Goal: Task Accomplishment & Management: Manage account settings

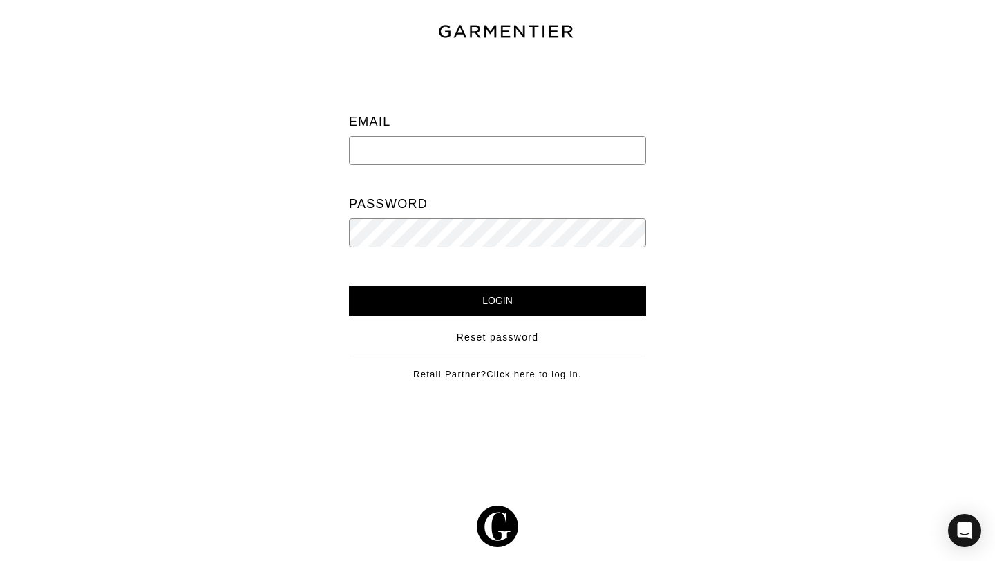
type input "[PERSON_NAME][EMAIL_ADDRESS][DOMAIN_NAME]"
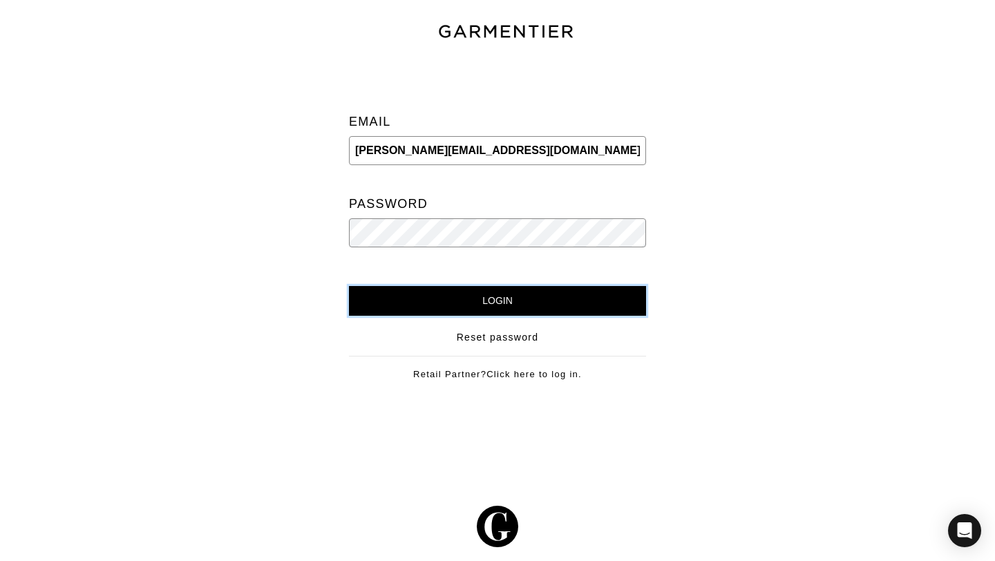
click at [508, 290] on input "Login" at bounding box center [497, 301] width 297 height 30
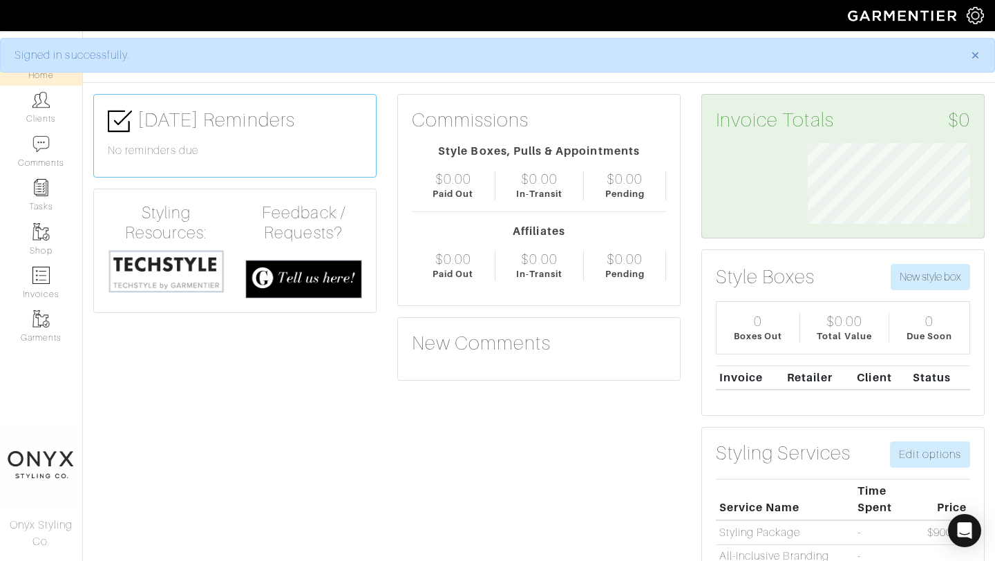
scroll to position [81, 183]
click at [38, 114] on link "Clients" at bounding box center [41, 108] width 82 height 44
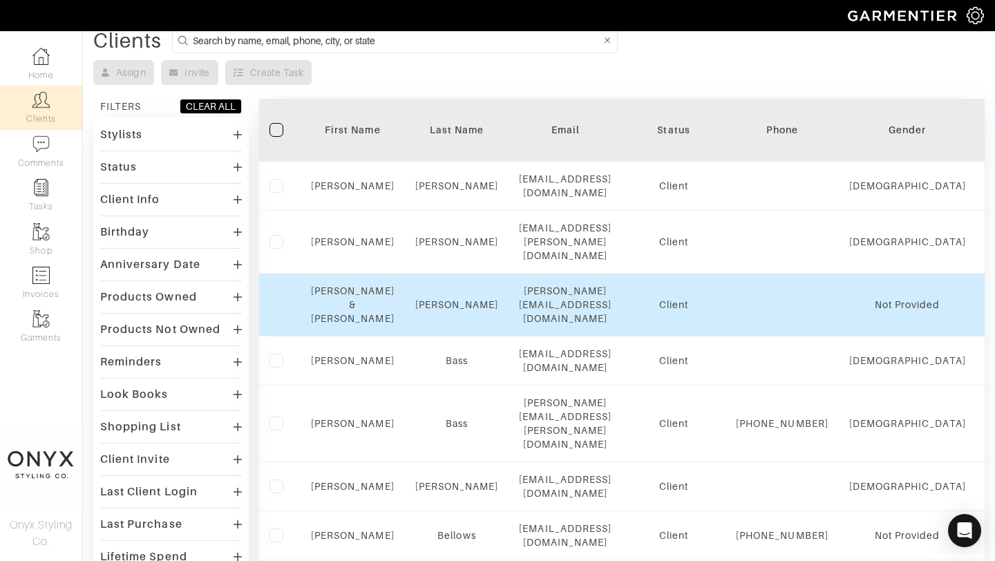
scroll to position [65, 0]
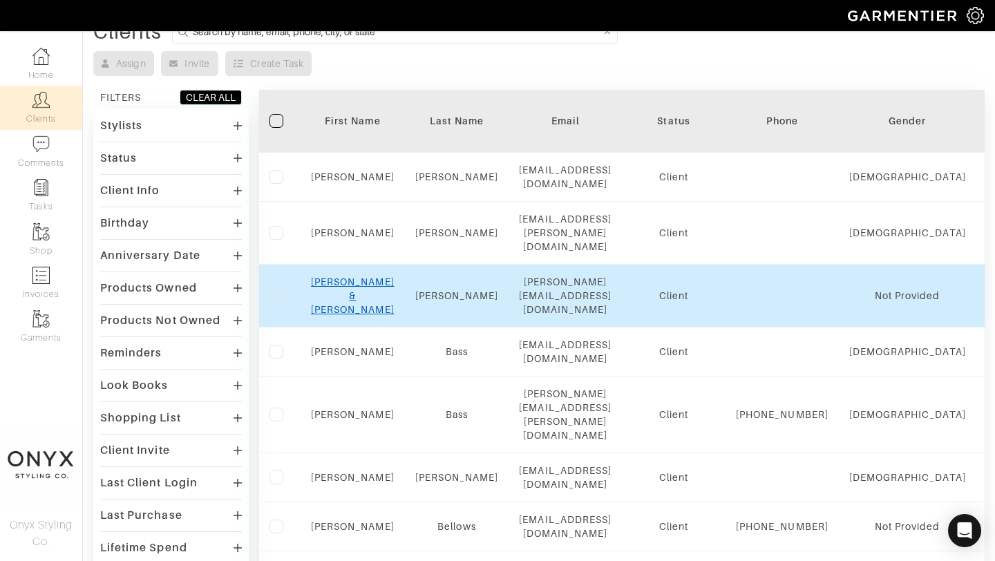
click at [360, 276] on link "Erin & Micah" at bounding box center [353, 295] width 84 height 39
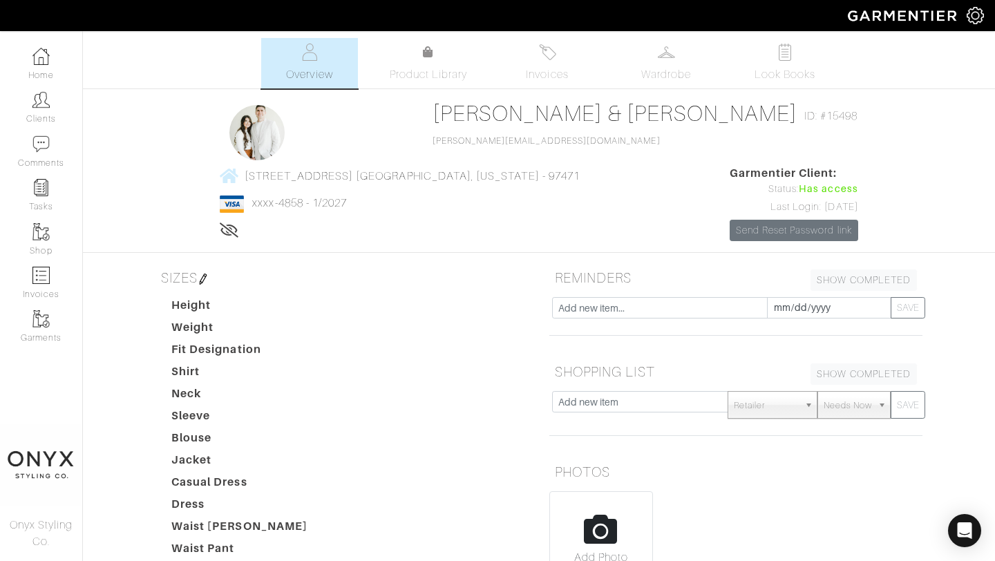
click at [782, 66] on span "Look Books" at bounding box center [786, 74] width 62 height 17
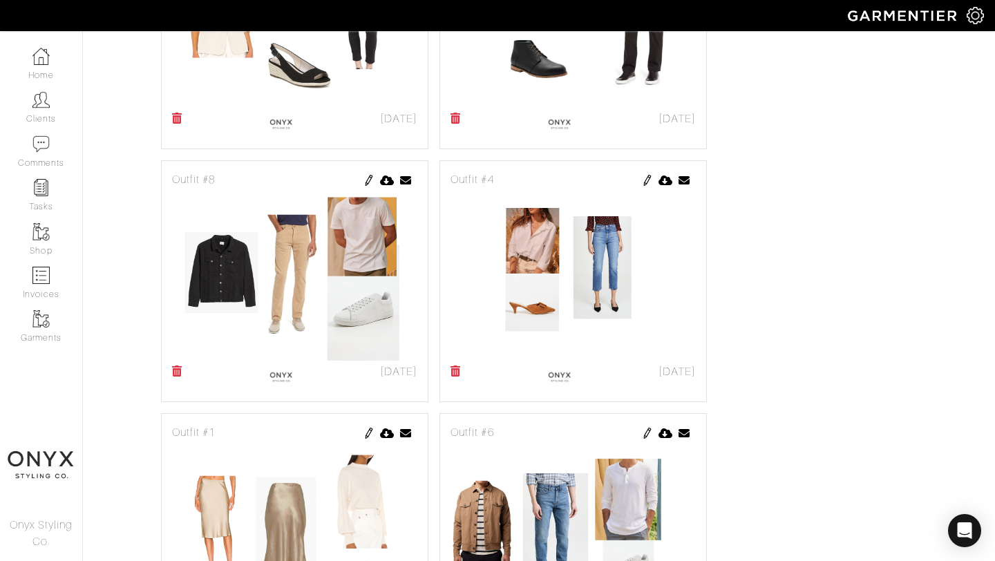
scroll to position [737, 0]
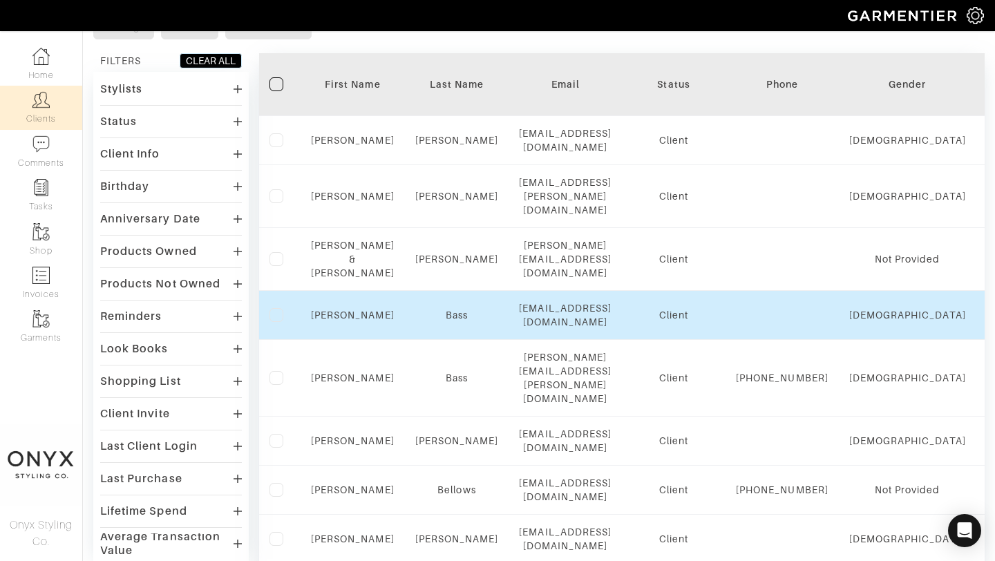
scroll to position [107, 0]
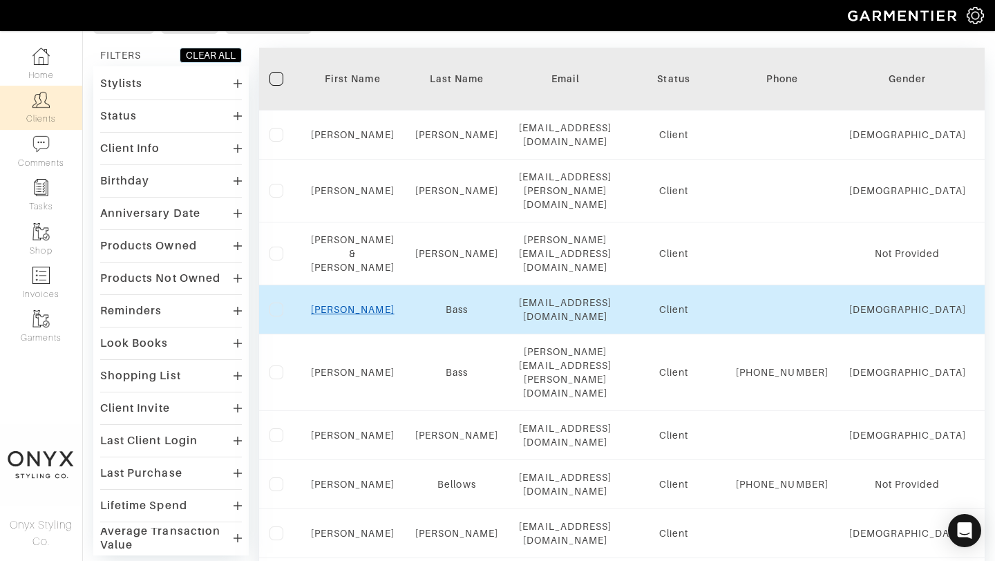
click at [354, 304] on link "Barrett" at bounding box center [353, 309] width 84 height 11
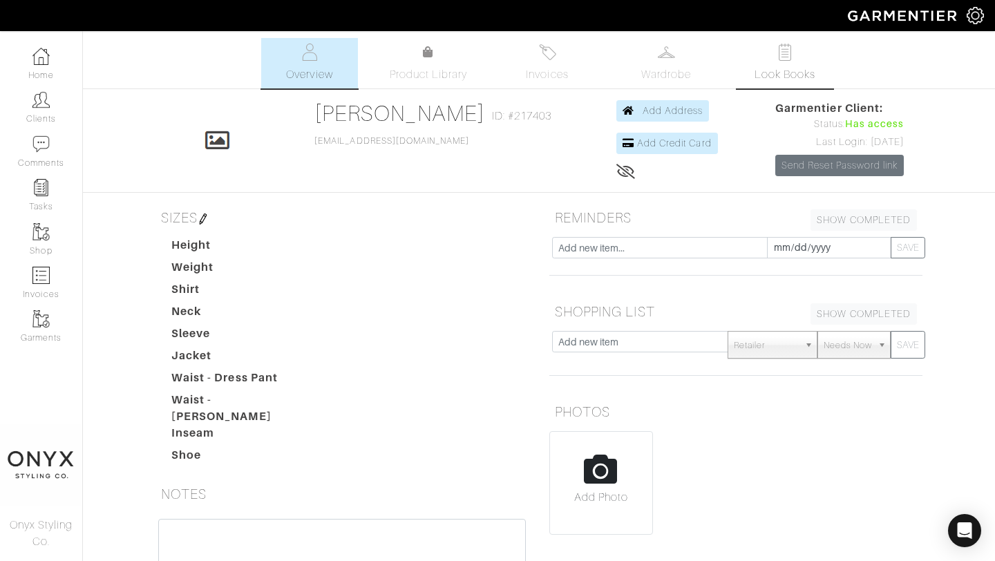
click at [785, 70] on span "Look Books" at bounding box center [786, 74] width 62 height 17
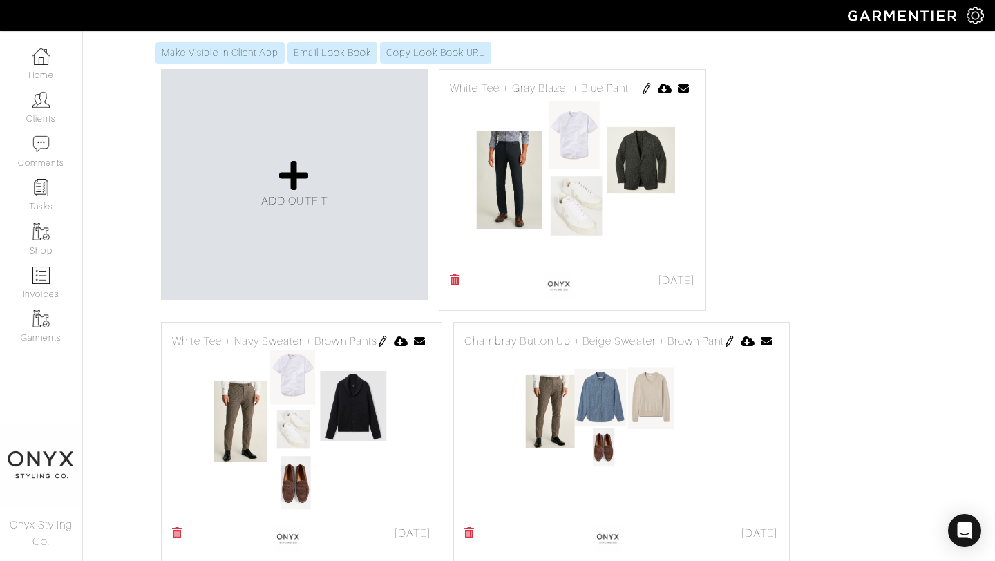
scroll to position [301, 0]
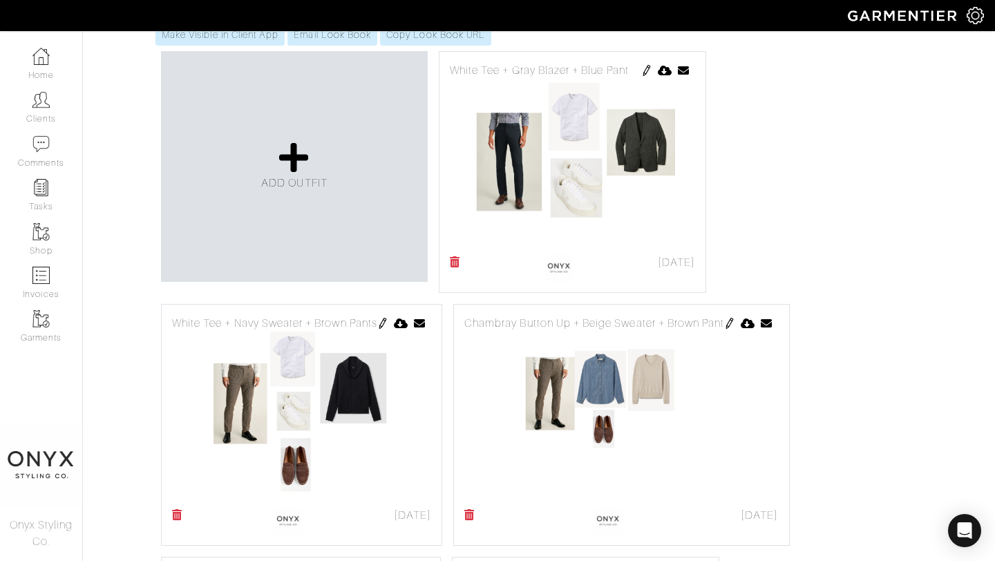
click at [645, 75] on img at bounding box center [646, 70] width 11 height 11
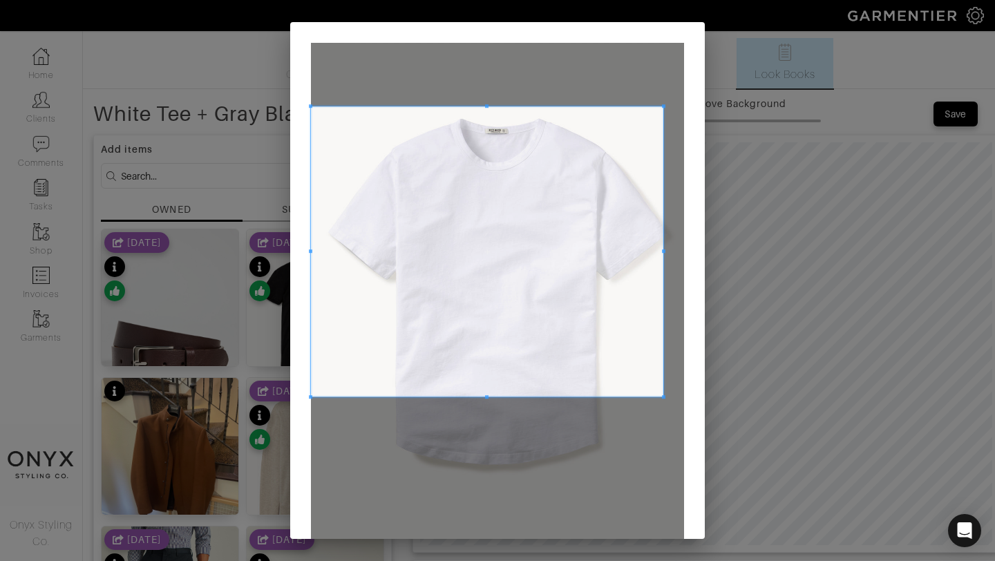
click at [663, 104] on span at bounding box center [663, 105] width 3 height 3
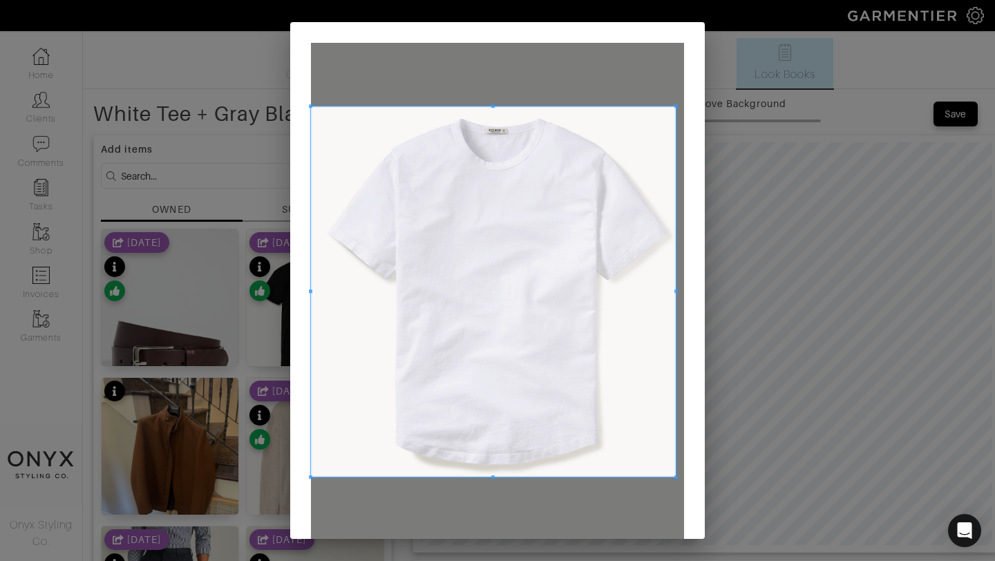
click at [677, 478] on span at bounding box center [675, 476] width 3 height 3
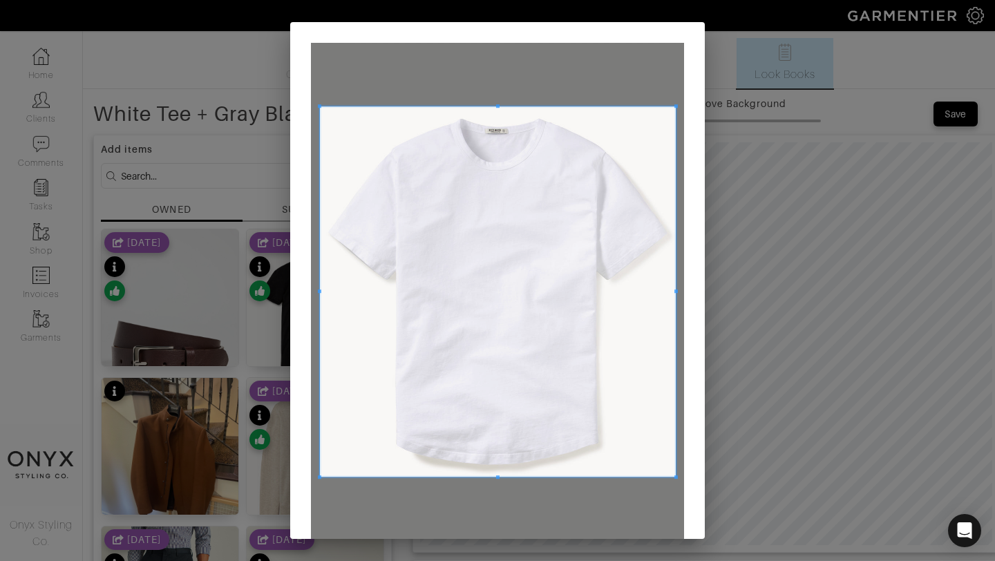
click at [320, 301] on span at bounding box center [319, 291] width 3 height 370
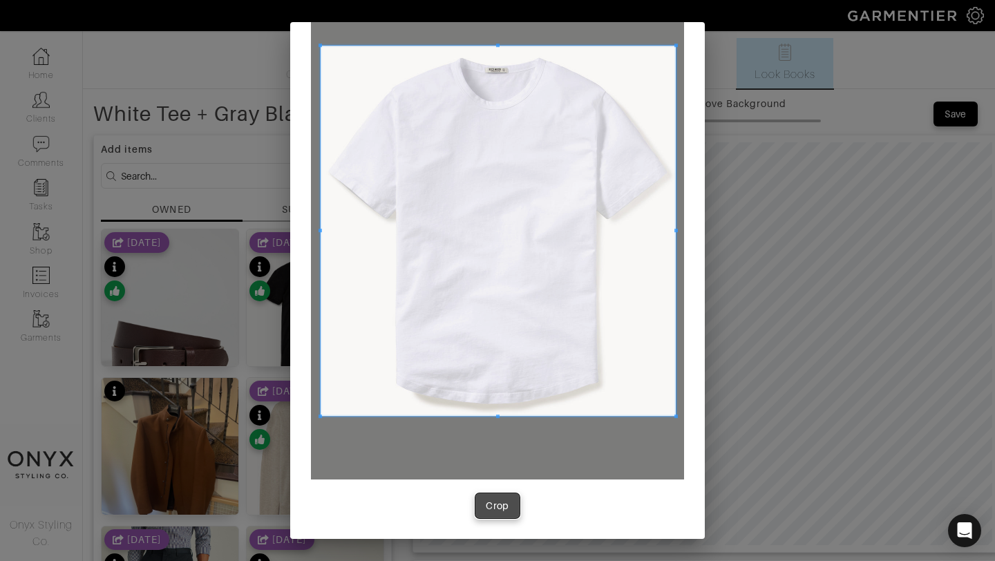
click at [503, 511] on div "Crop" at bounding box center [497, 506] width 23 height 14
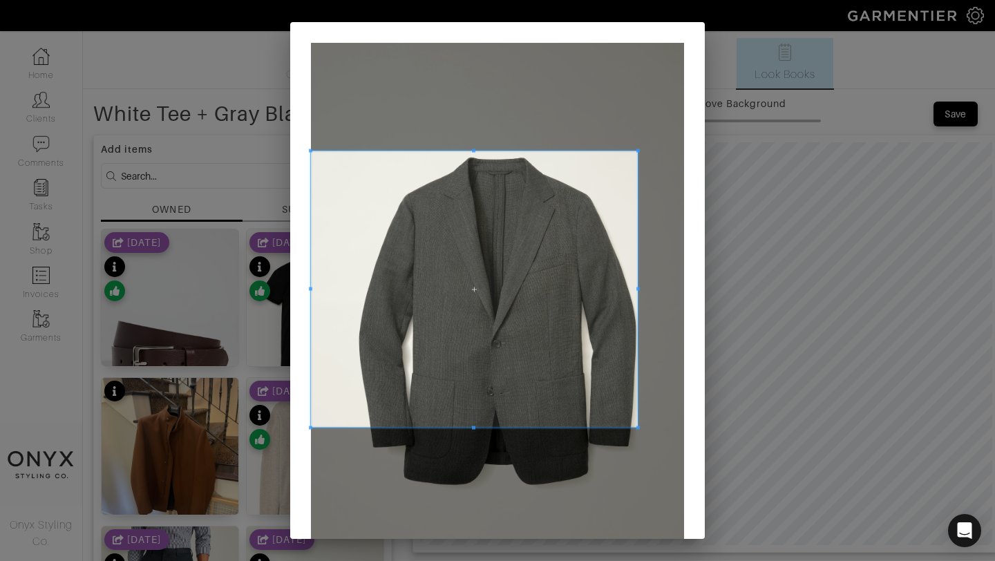
click at [639, 150] on span at bounding box center [637, 150] width 3 height 3
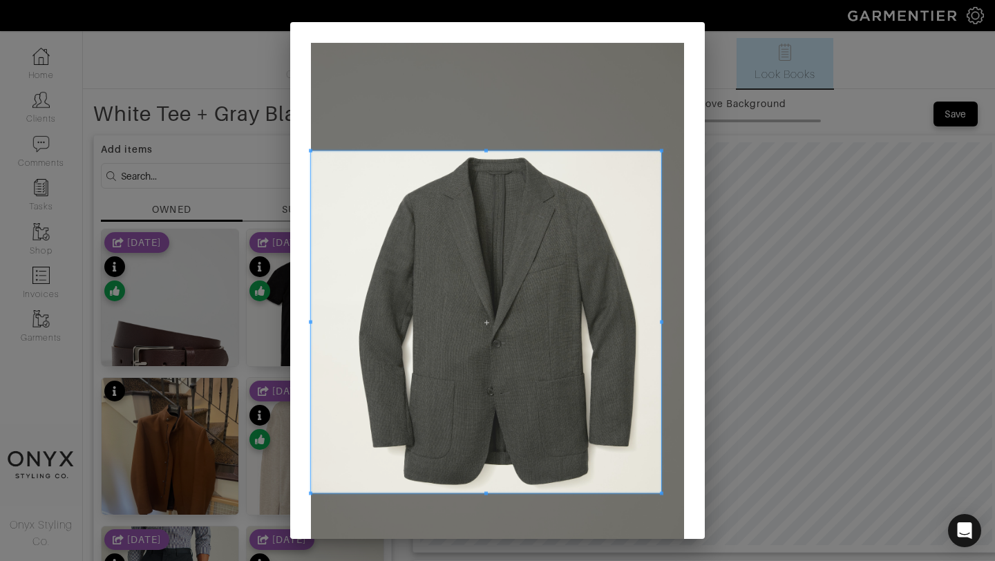
click at [661, 492] on span at bounding box center [661, 493] width 3 height 3
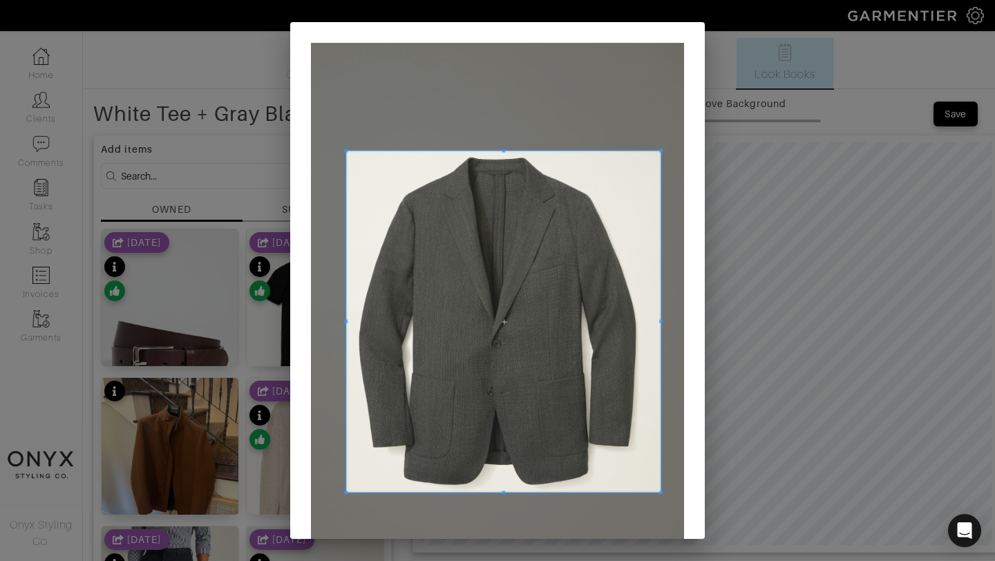
click at [346, 328] on span at bounding box center [345, 321] width 3 height 341
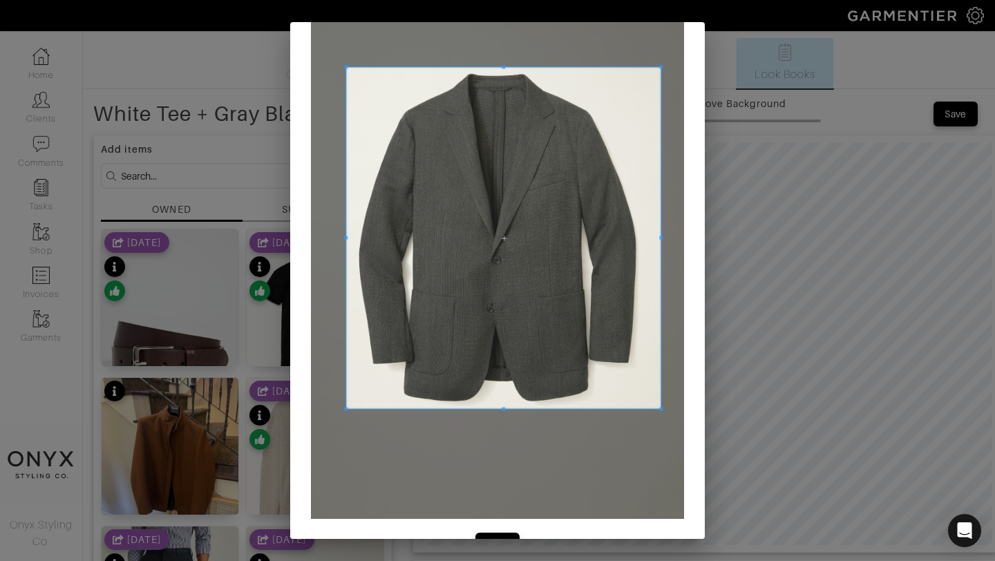
scroll to position [123, 0]
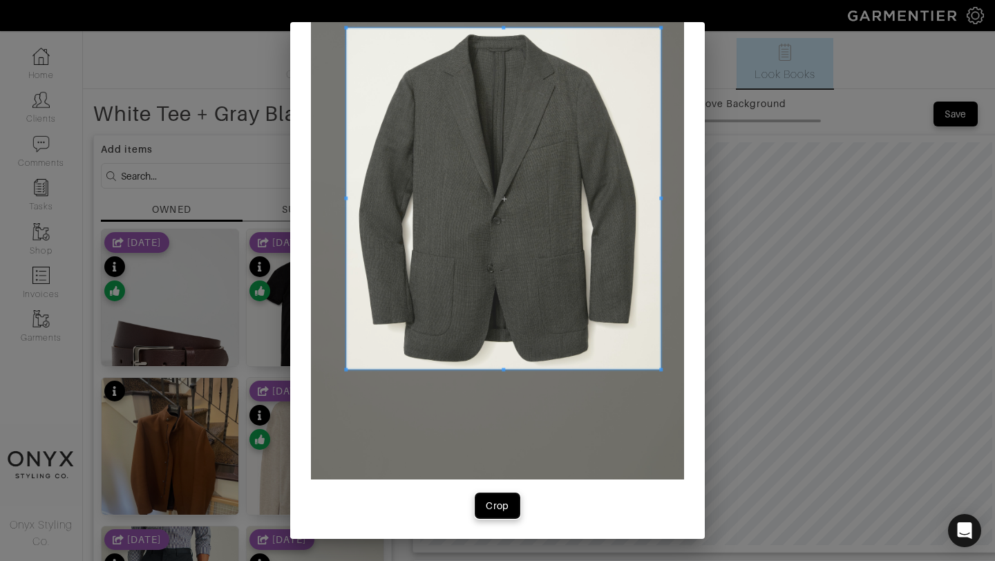
click at [498, 509] on div "Crop" at bounding box center [497, 506] width 23 height 14
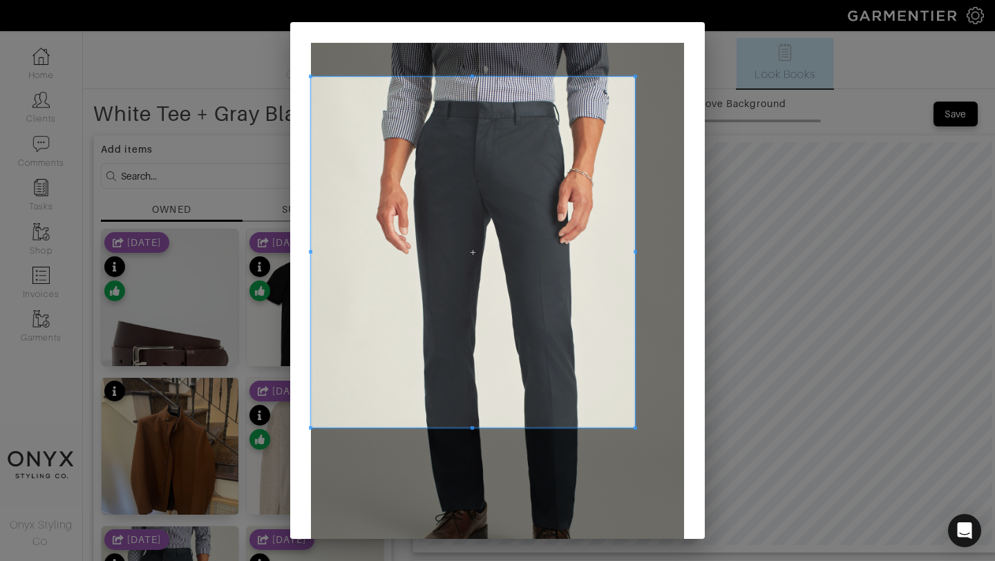
click at [636, 75] on span at bounding box center [635, 76] width 3 height 3
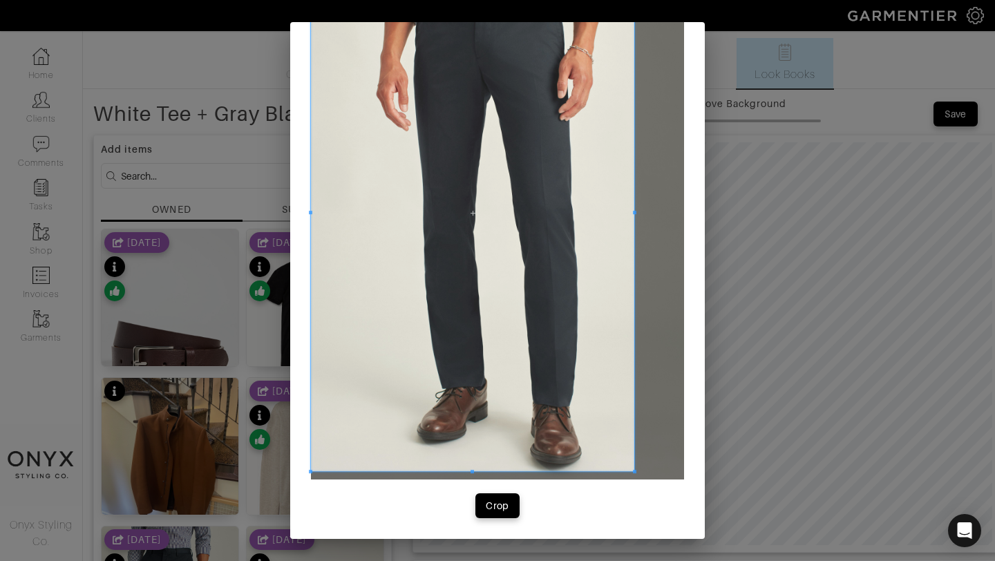
click at [633, 471] on span at bounding box center [634, 471] width 3 height 3
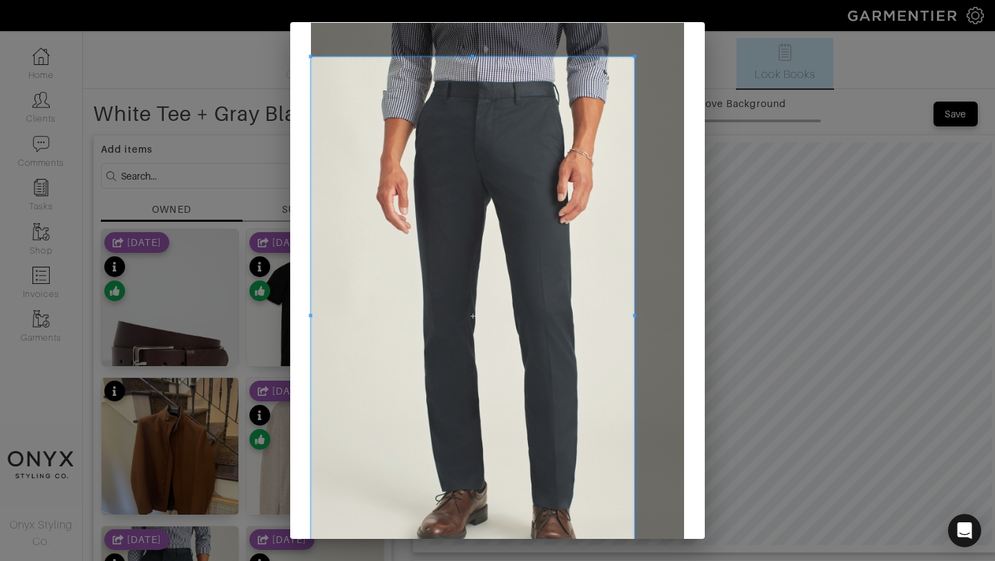
scroll to position [0, 0]
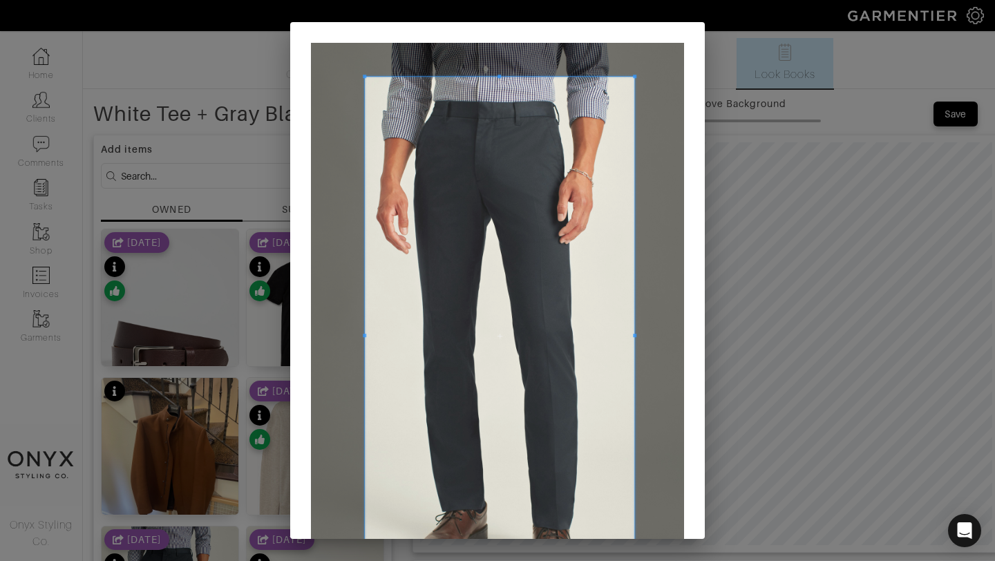
click at [366, 357] on span at bounding box center [364, 336] width 3 height 518
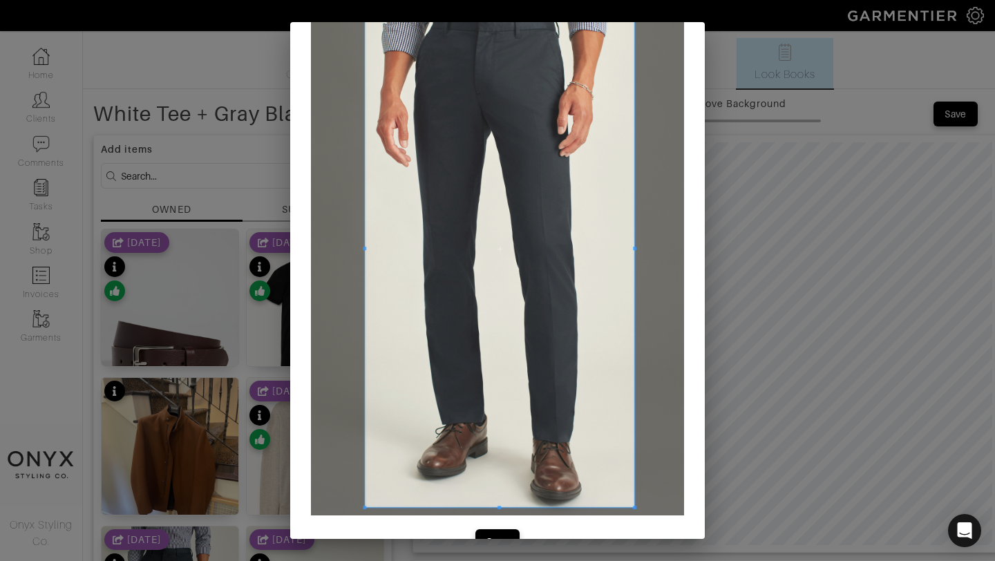
scroll to position [123, 0]
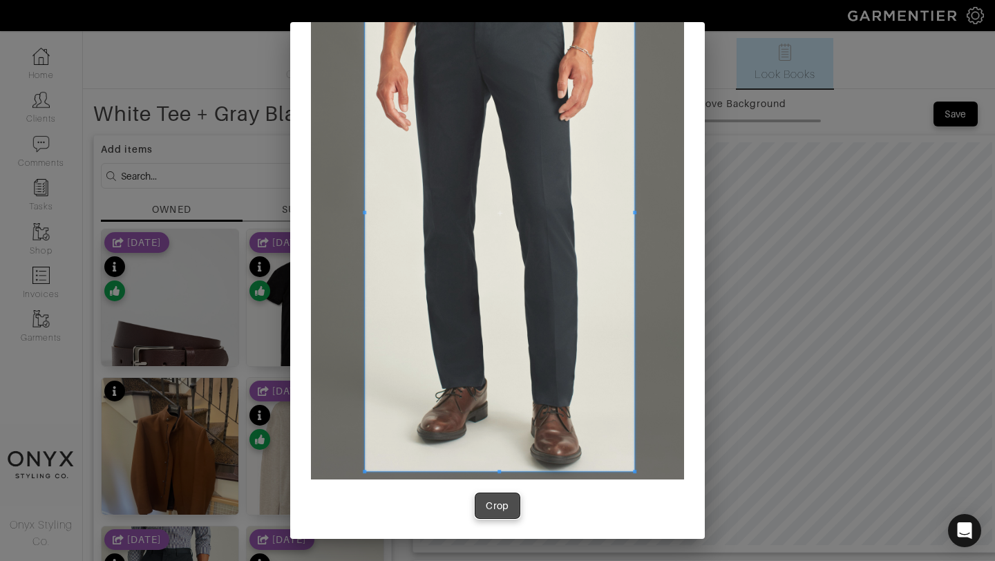
click at [495, 513] on button "Crop" at bounding box center [497, 505] width 44 height 25
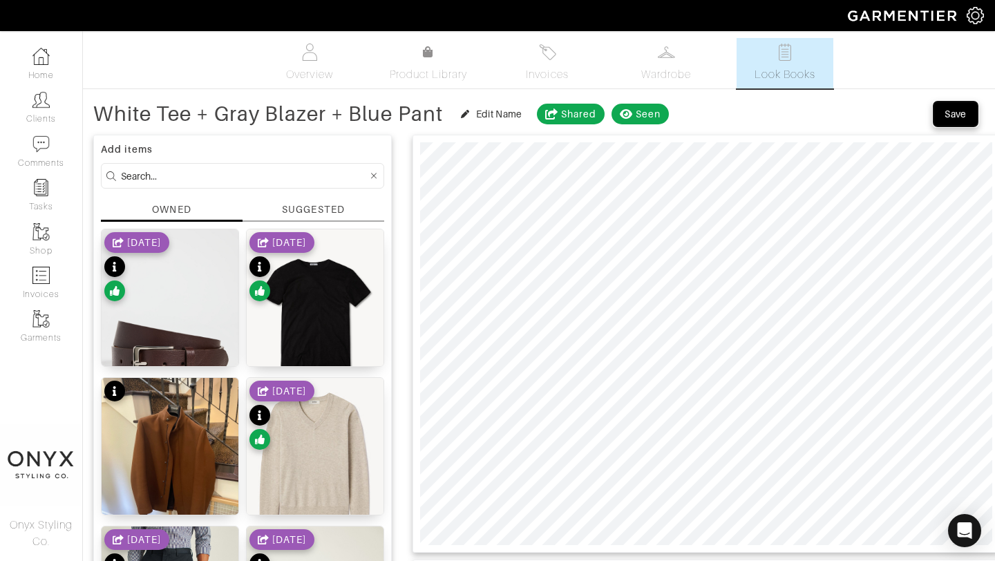
click at [957, 115] on div "Save" at bounding box center [956, 114] width 22 height 14
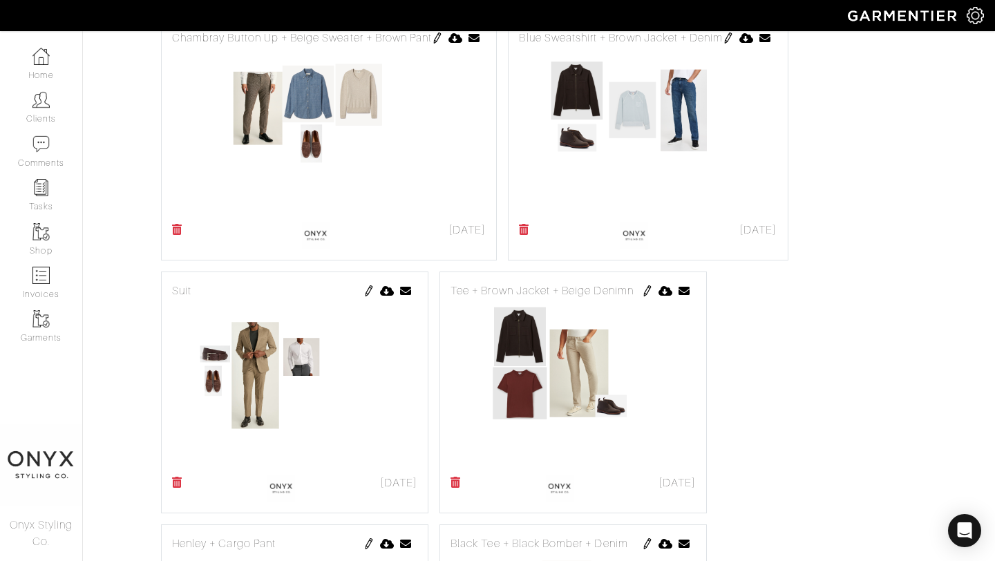
scroll to position [591, 0]
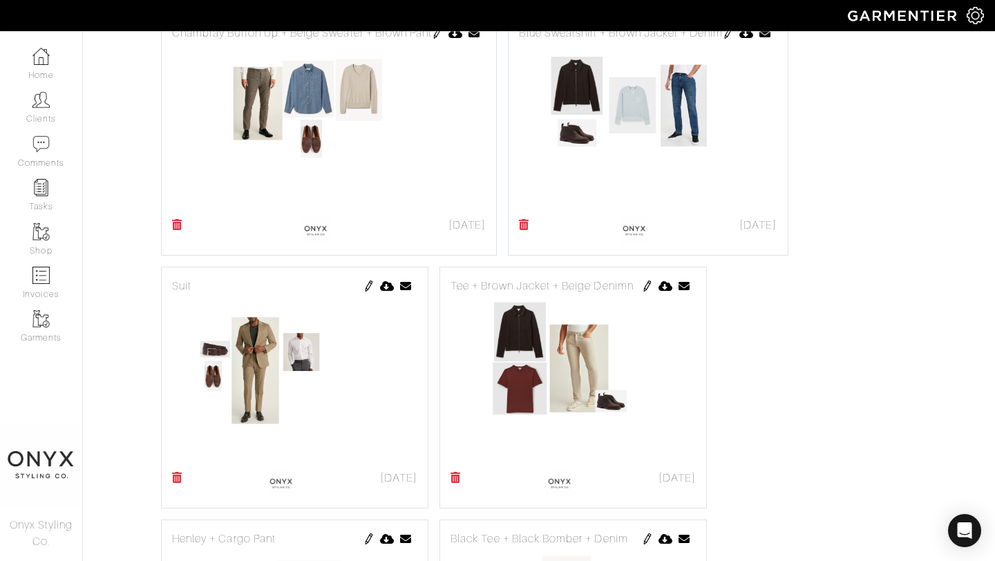
click at [648, 287] on img at bounding box center [647, 286] width 11 height 11
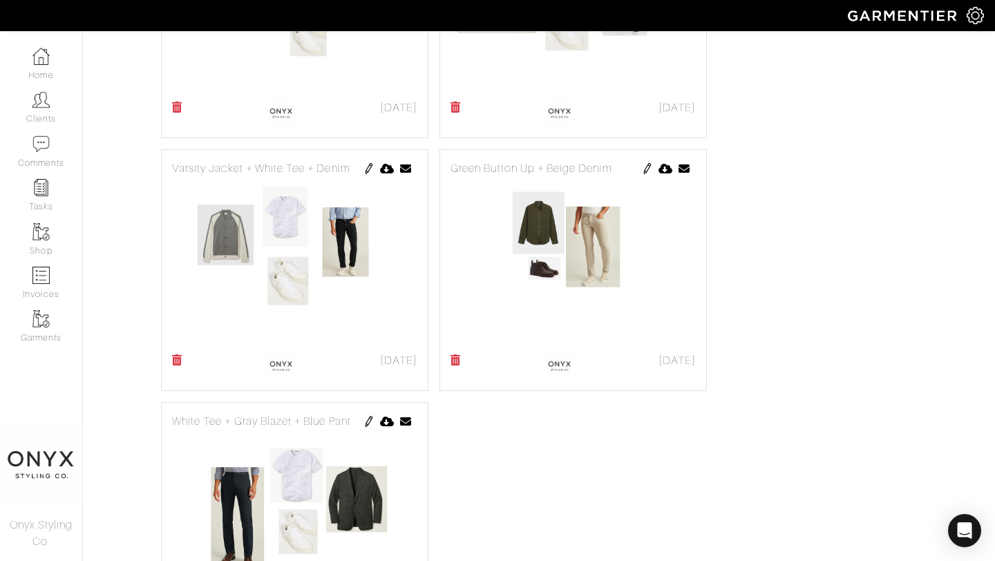
scroll to position [1182, 0]
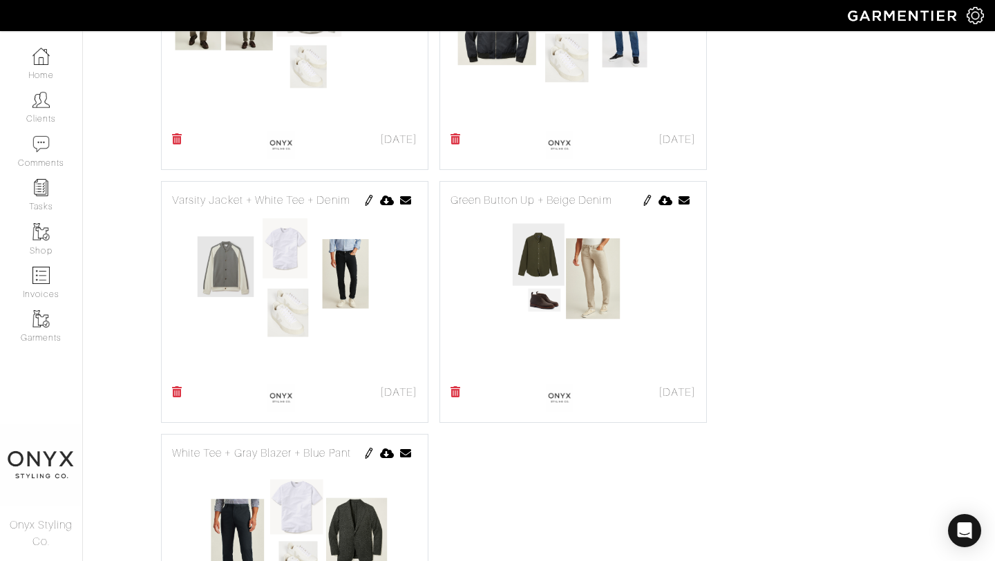
click at [370, 200] on img at bounding box center [368, 200] width 11 height 11
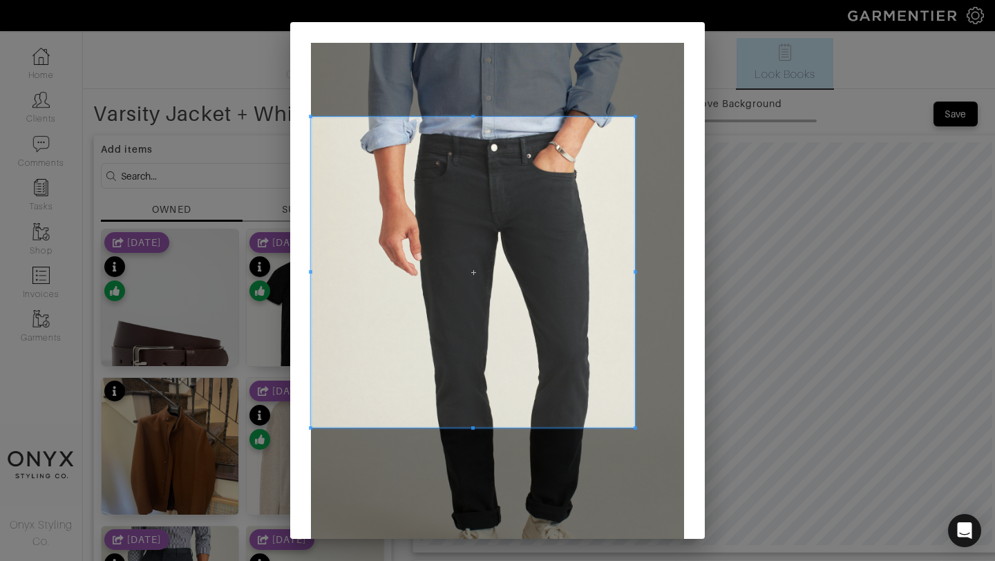
click at [635, 115] on span at bounding box center [635, 116] width 3 height 3
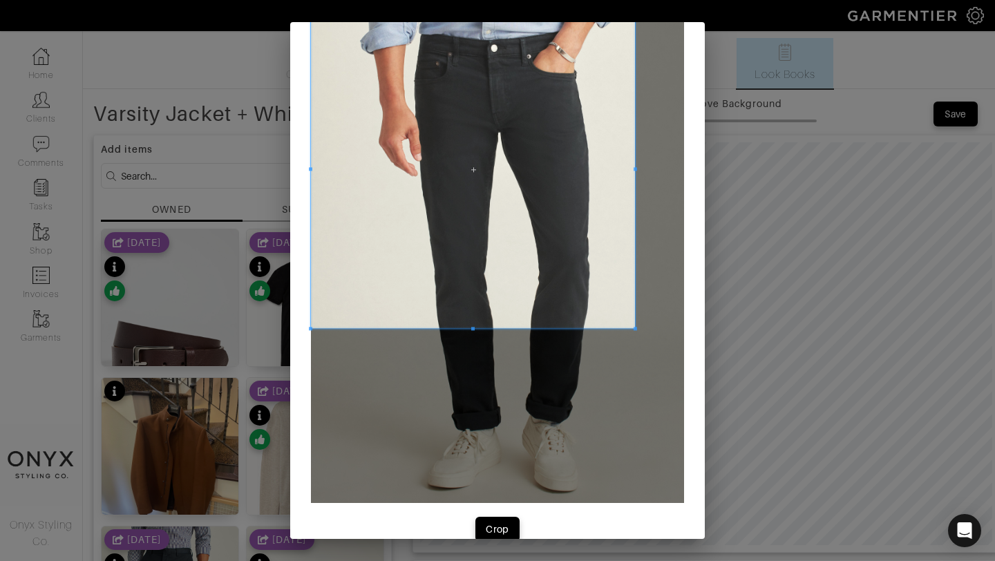
scroll to position [123, 0]
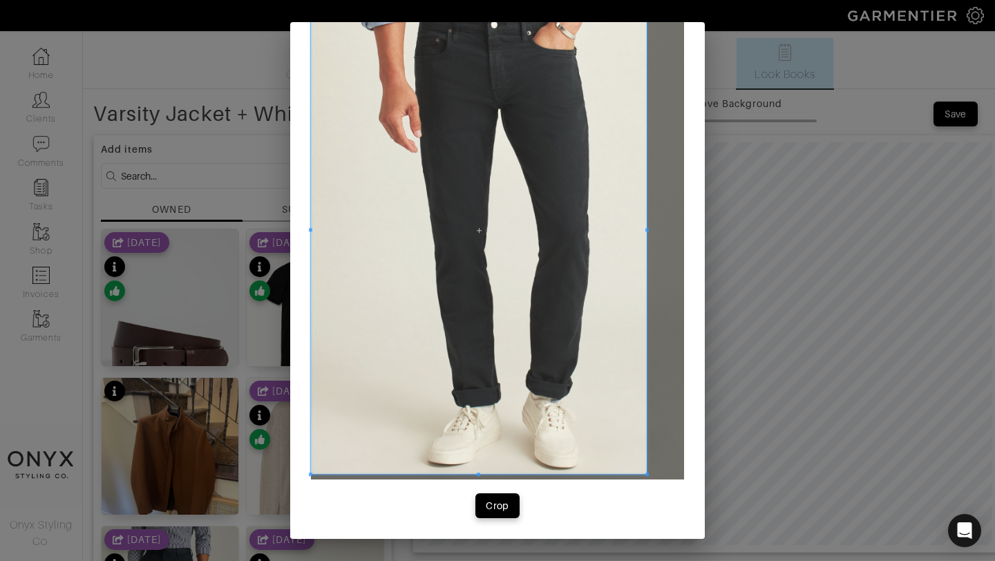
click at [645, 473] on span at bounding box center [646, 474] width 3 height 3
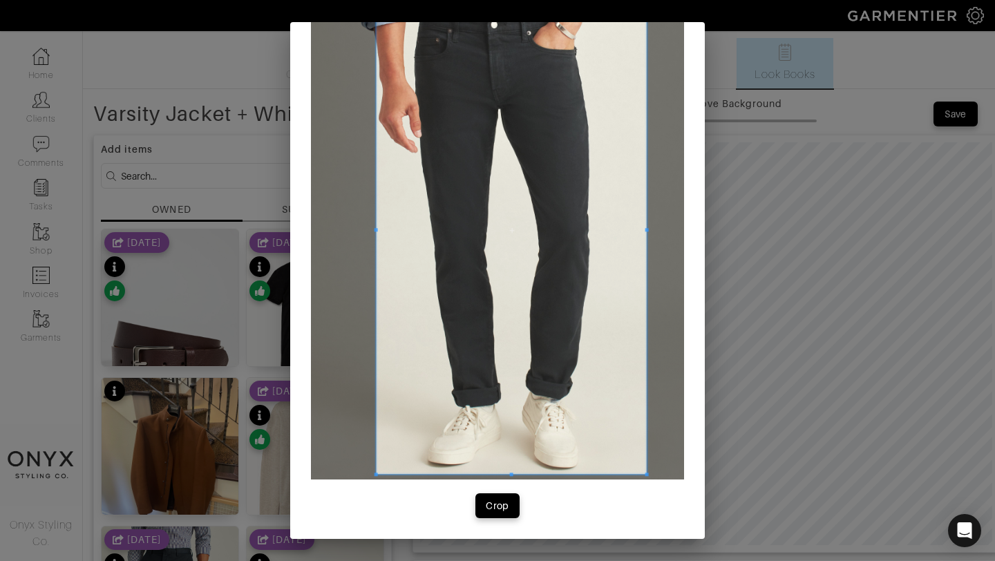
click at [376, 270] on span at bounding box center [376, 230] width 3 height 487
click at [501, 506] on div "Crop" at bounding box center [497, 506] width 23 height 14
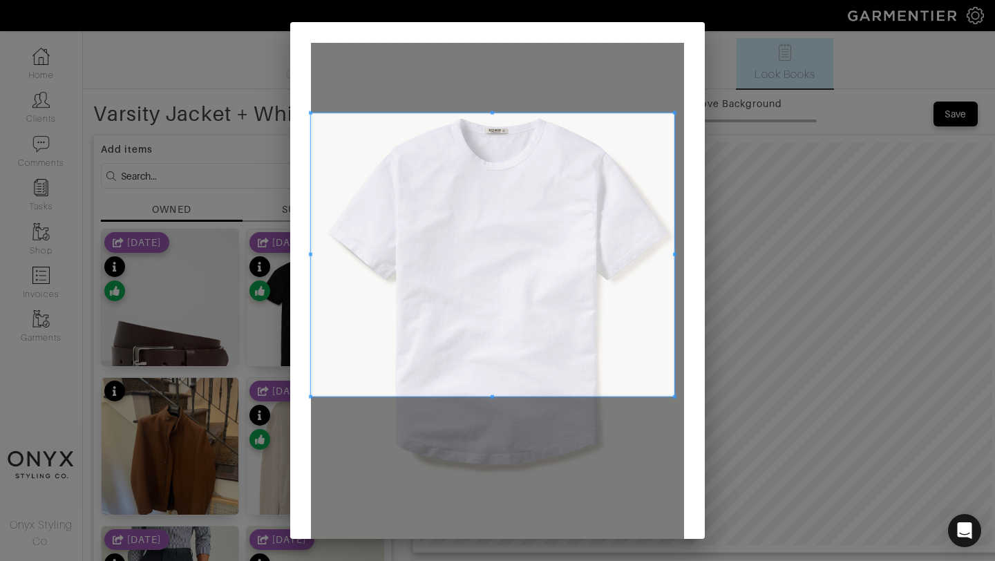
click at [673, 114] on span at bounding box center [674, 112] width 3 height 3
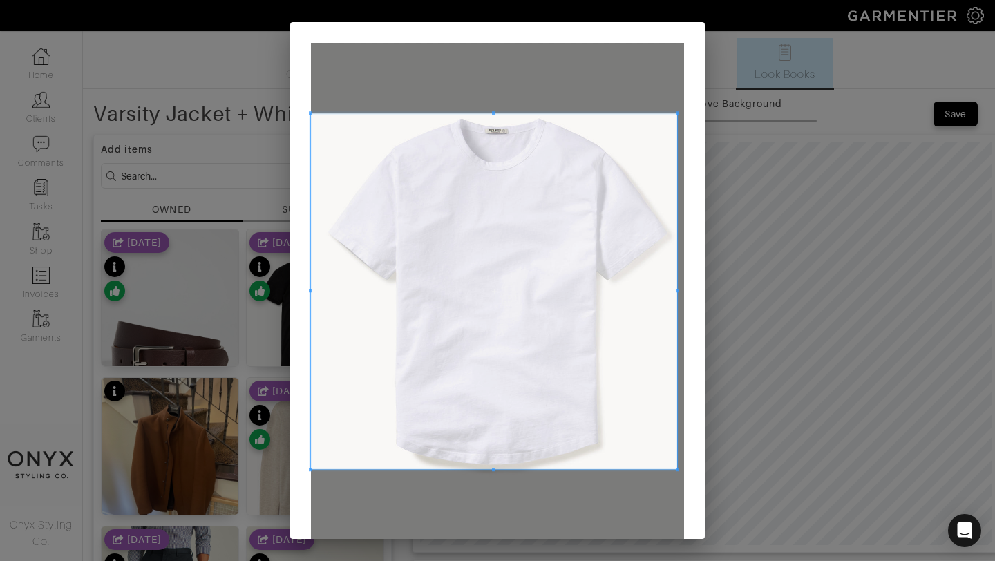
click at [677, 468] on span at bounding box center [677, 469] width 3 height 3
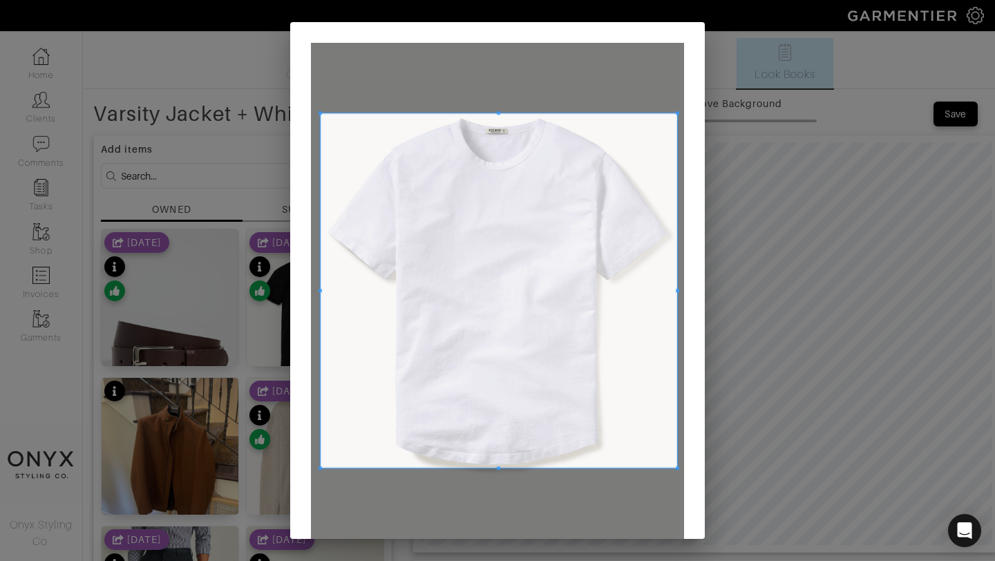
click at [320, 313] on span at bounding box center [320, 290] width 3 height 355
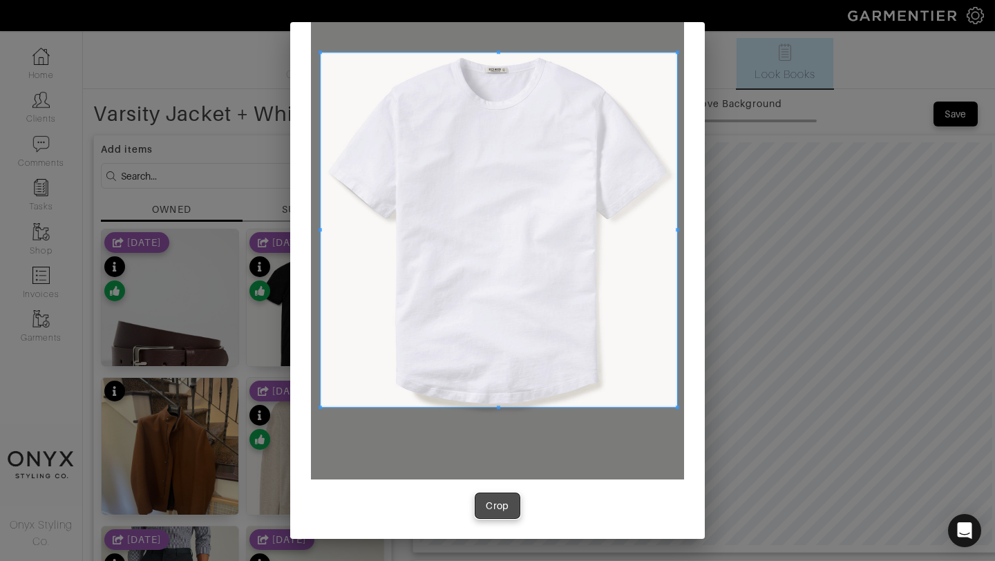
click at [495, 506] on div "Crop" at bounding box center [497, 506] width 23 height 14
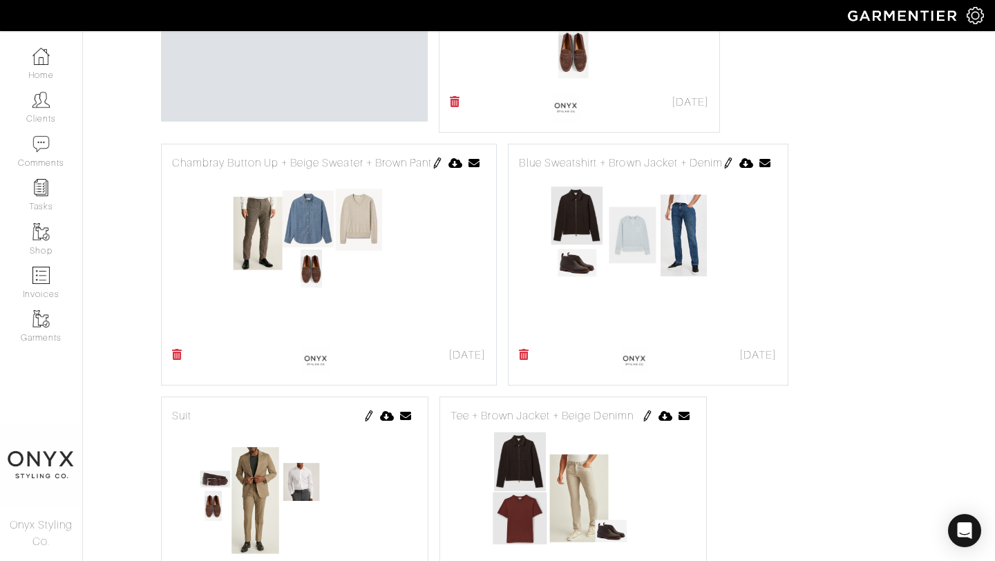
scroll to position [433, 0]
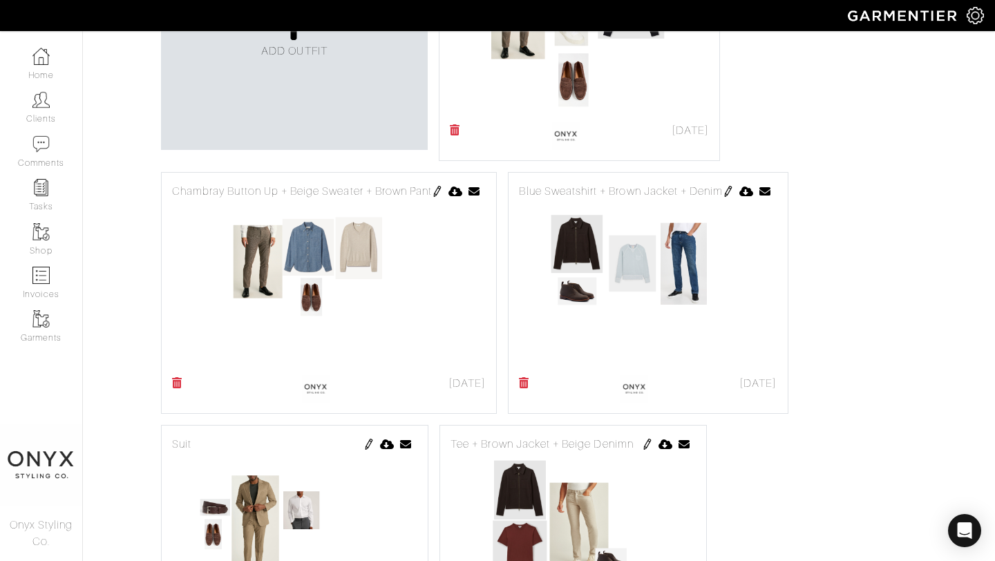
click at [439, 194] on img at bounding box center [437, 191] width 11 height 11
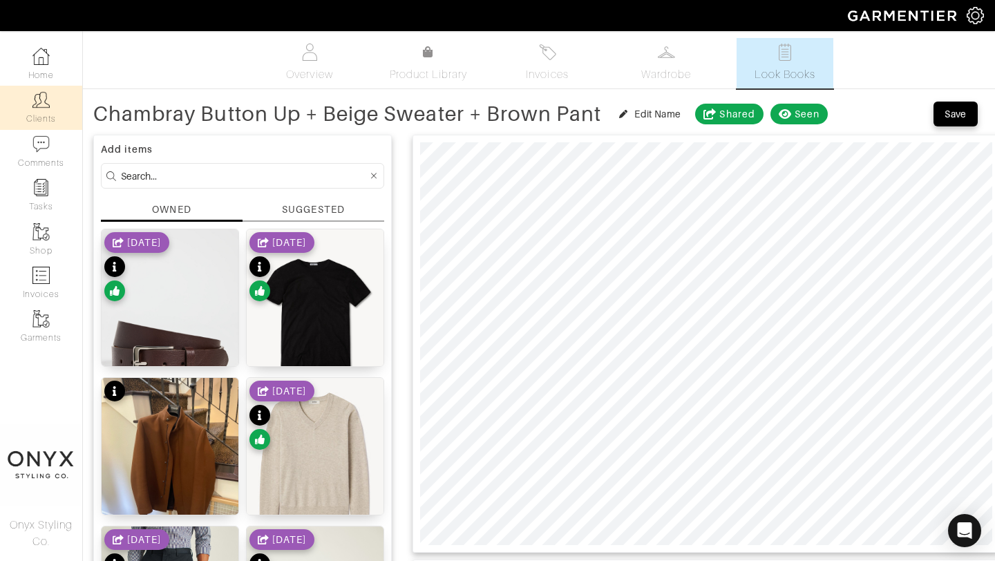
click at [43, 114] on link "Clients" at bounding box center [41, 108] width 82 height 44
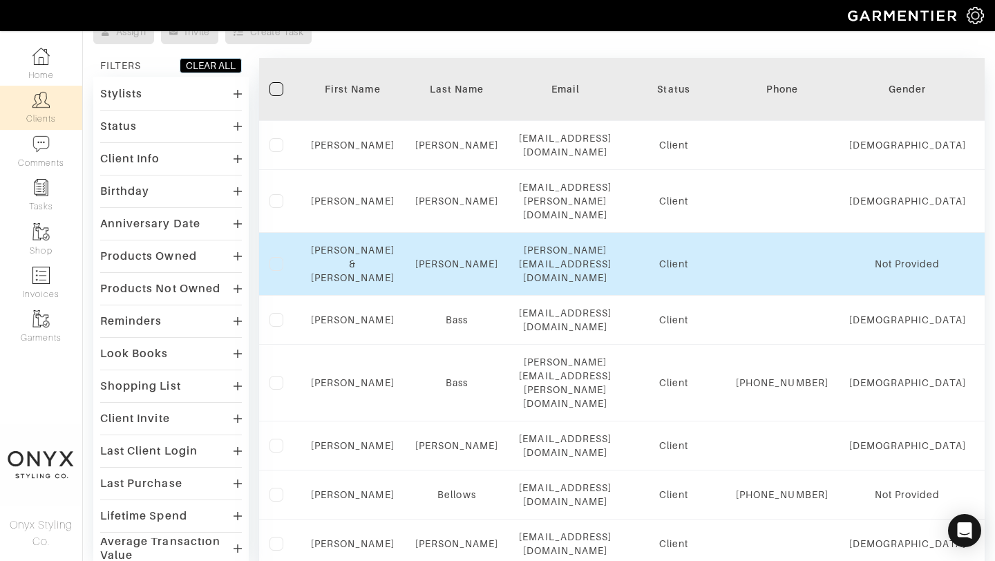
scroll to position [100, 0]
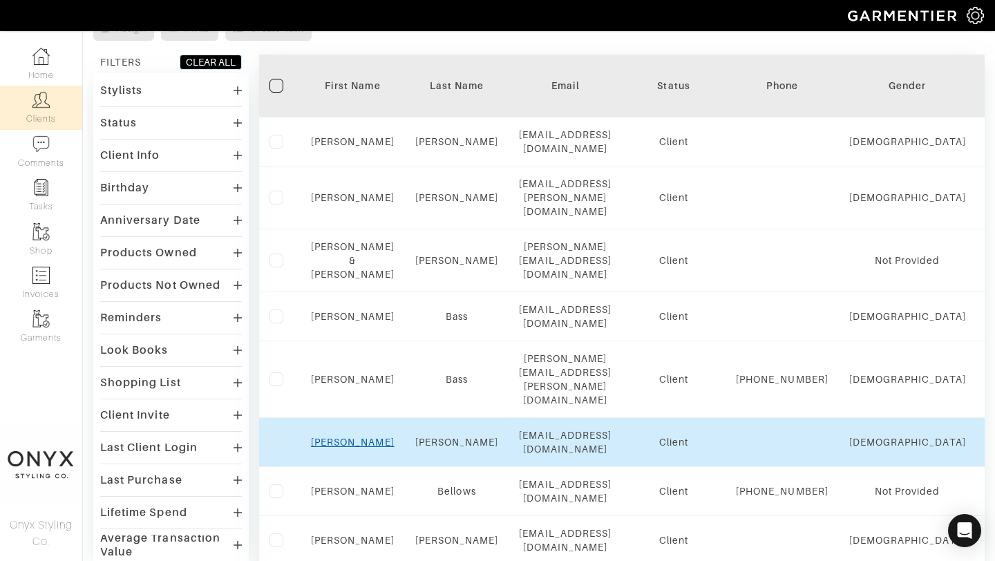
click at [360, 437] on link "Roger" at bounding box center [353, 442] width 84 height 11
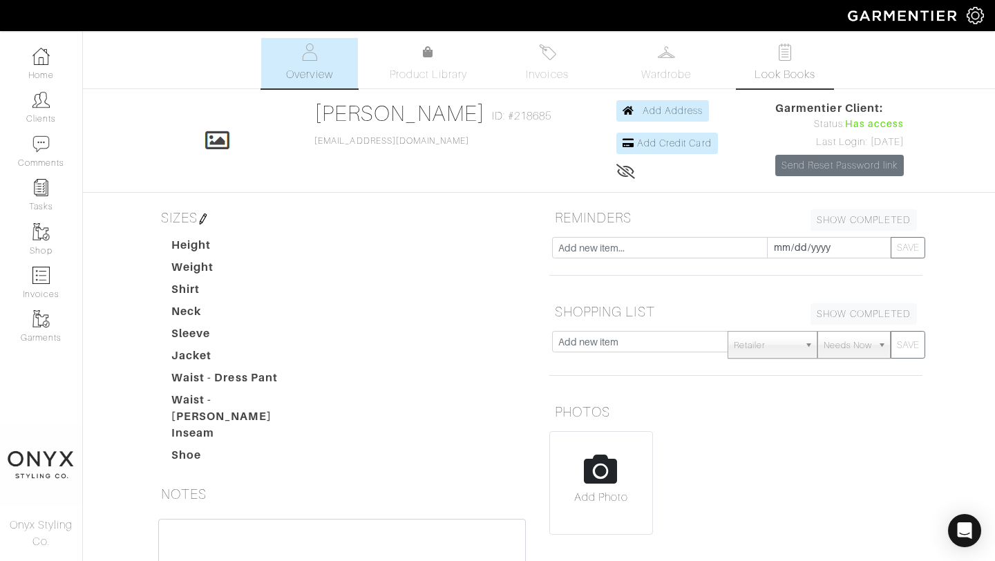
click at [763, 77] on span "Look Books" at bounding box center [786, 74] width 62 height 17
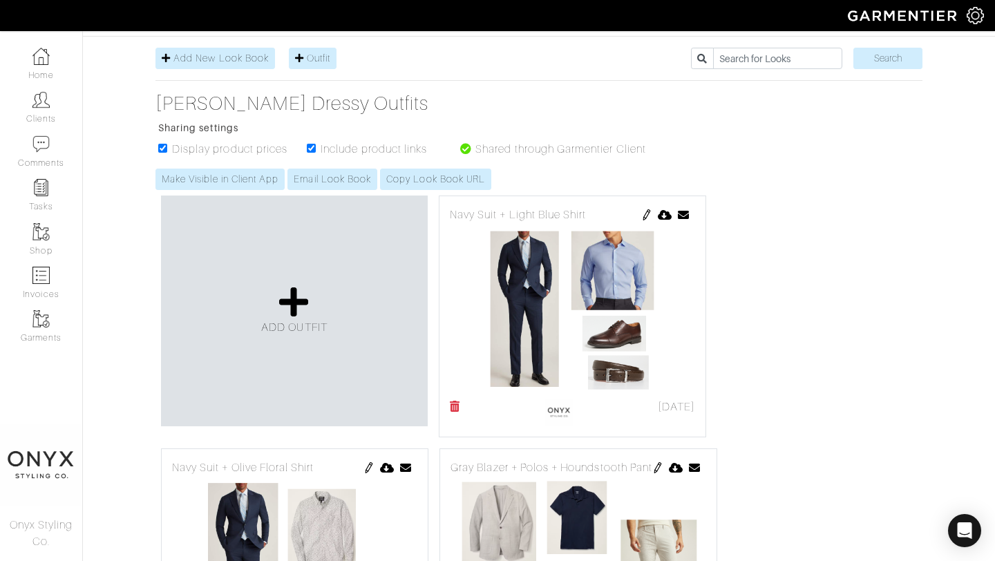
scroll to position [162, 0]
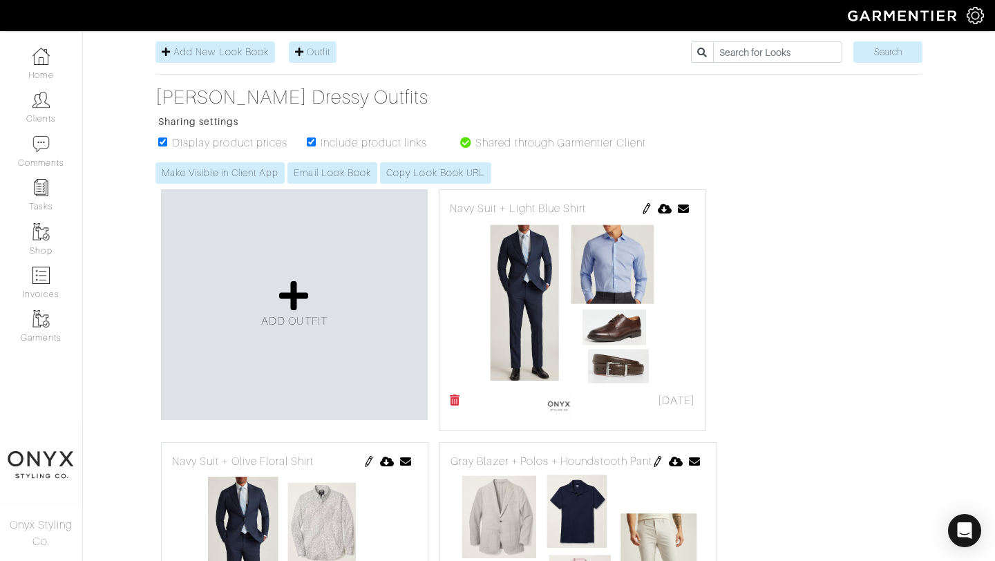
click at [648, 207] on img at bounding box center [646, 208] width 11 height 11
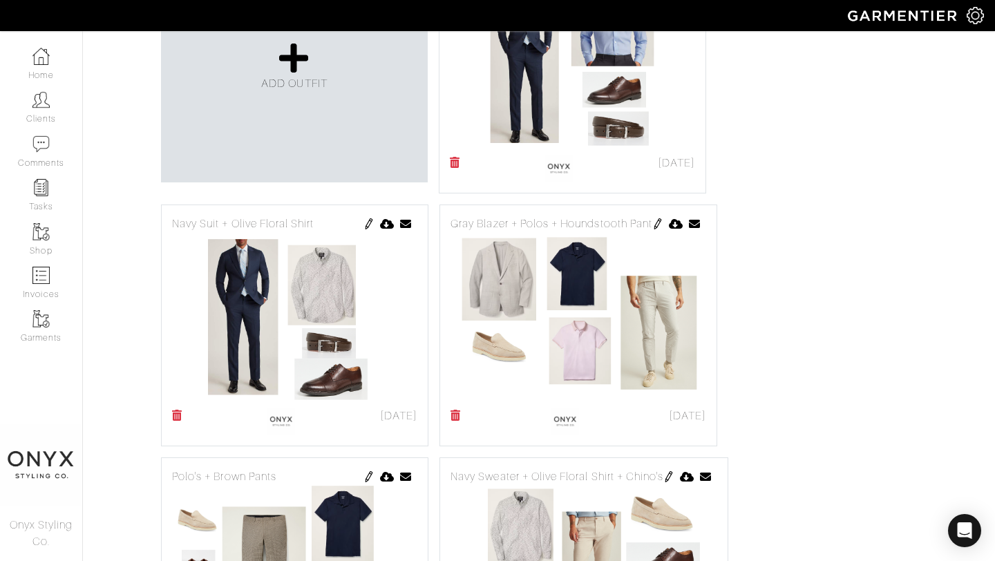
scroll to position [409, 0]
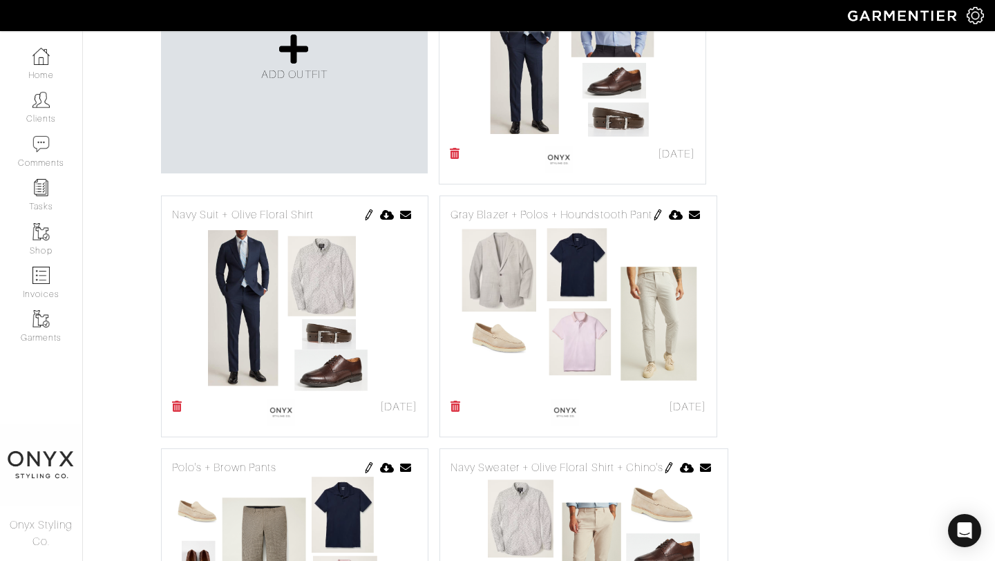
click at [660, 214] on img at bounding box center [657, 214] width 11 height 11
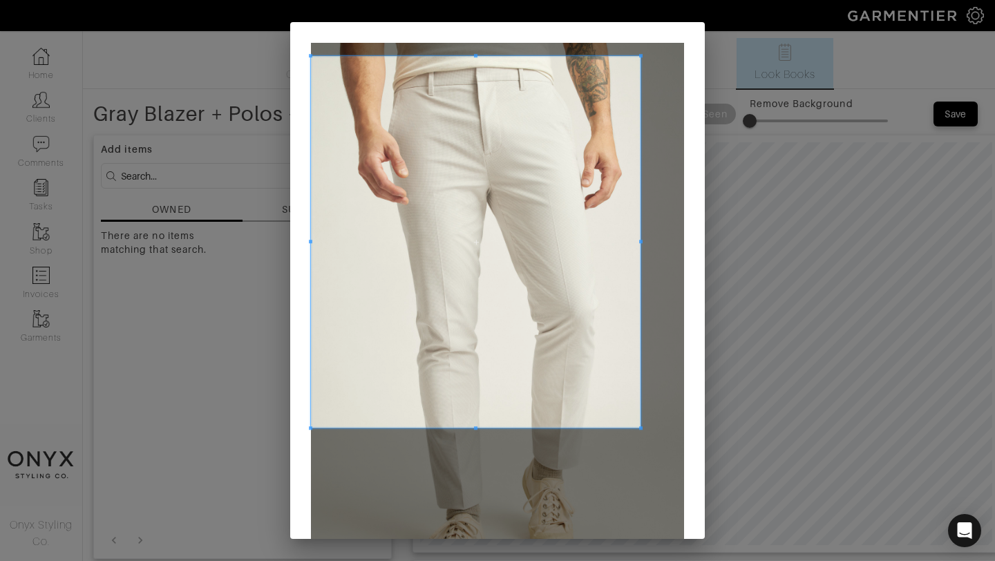
click at [641, 55] on span at bounding box center [640, 55] width 3 height 3
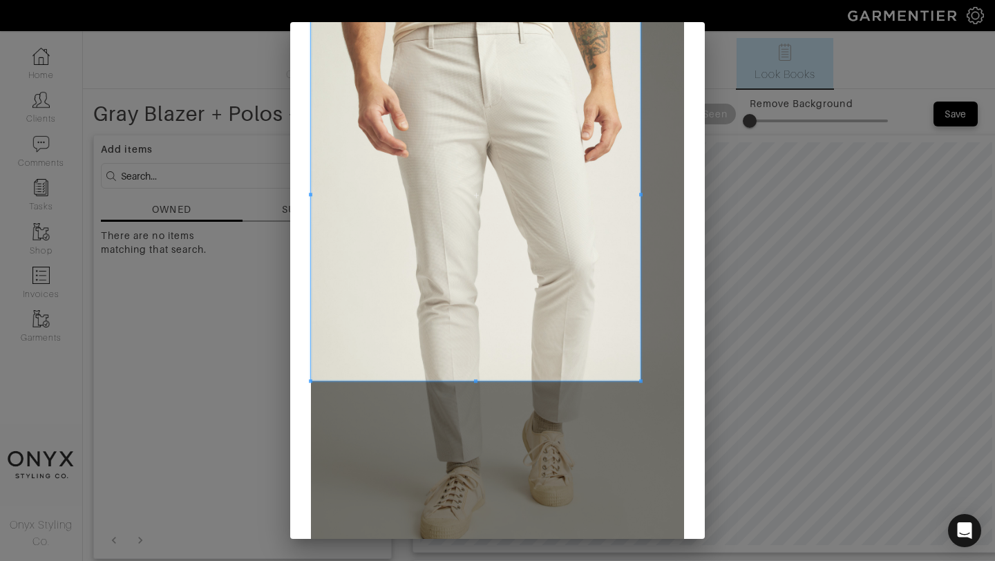
scroll to position [66, 0]
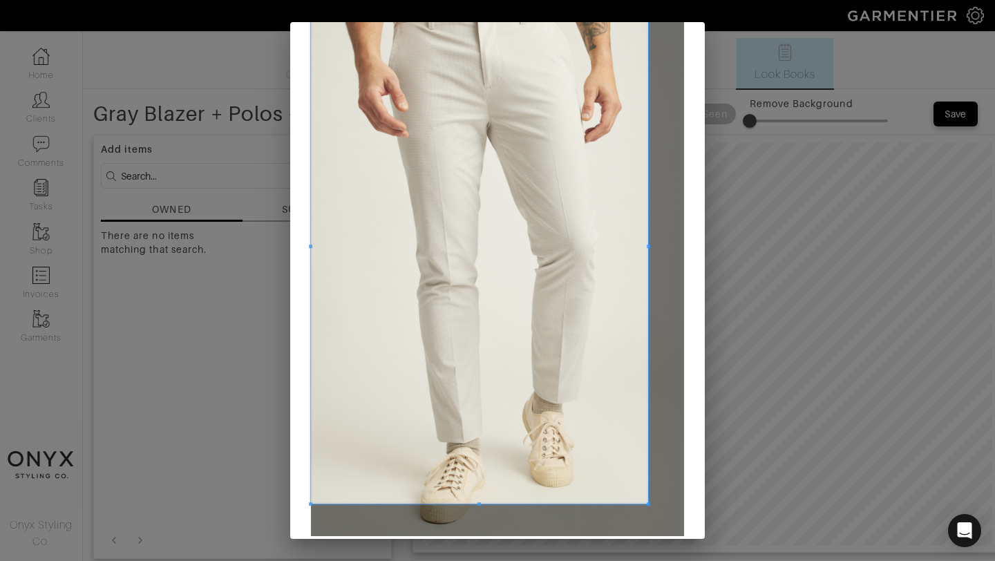
click at [650, 503] on span at bounding box center [648, 504] width 3 height 3
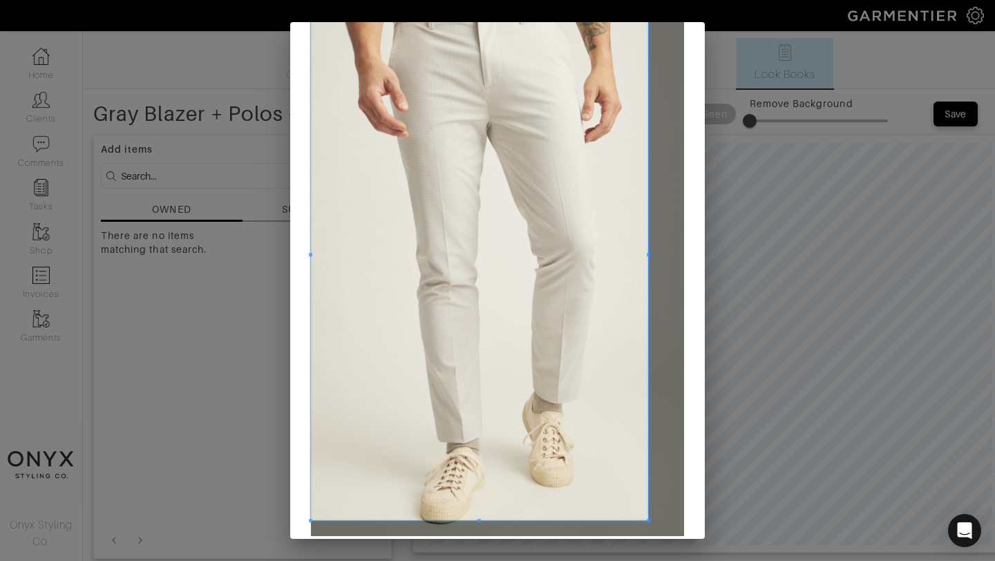
click at [481, 522] on span at bounding box center [479, 520] width 337 height 3
click at [313, 287] on span at bounding box center [479, 255] width 337 height 531
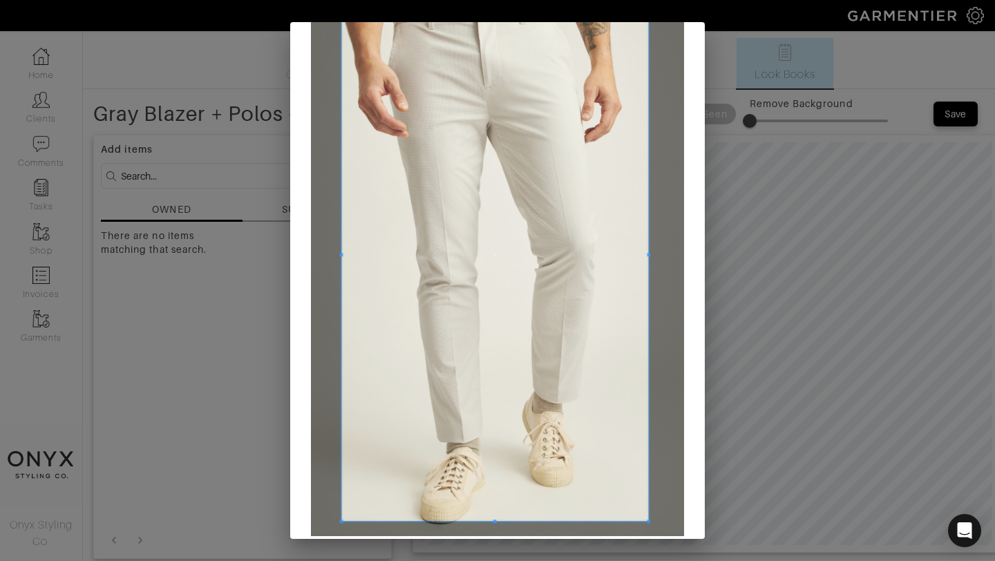
click at [341, 289] on span at bounding box center [341, 255] width 3 height 531
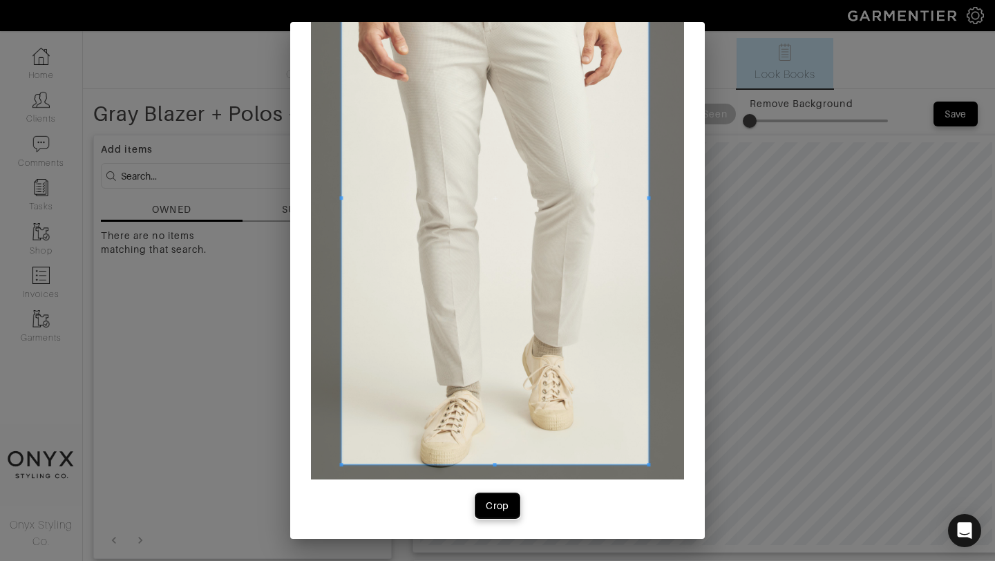
click at [499, 505] on div "Crop" at bounding box center [497, 506] width 23 height 14
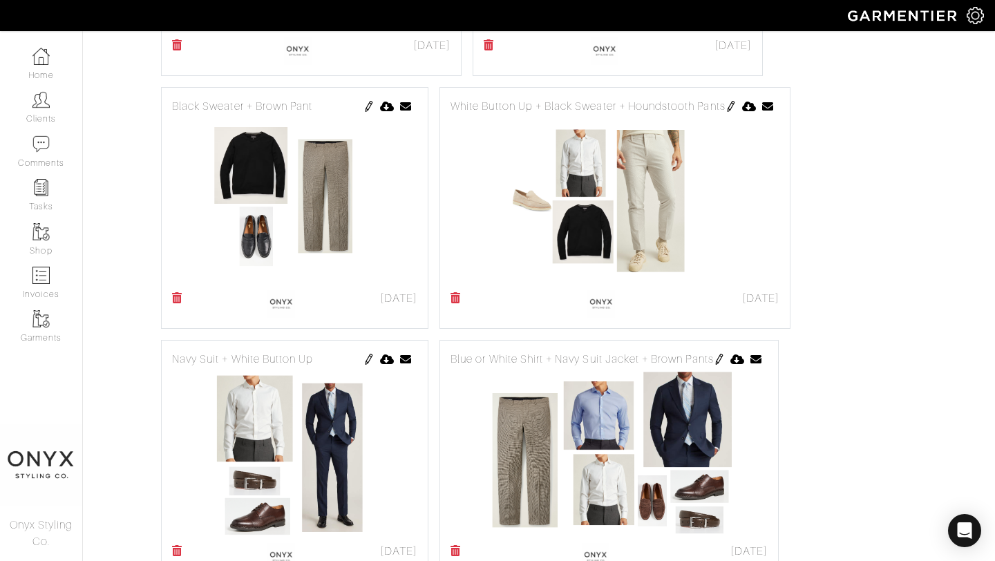
scroll to position [2020, 0]
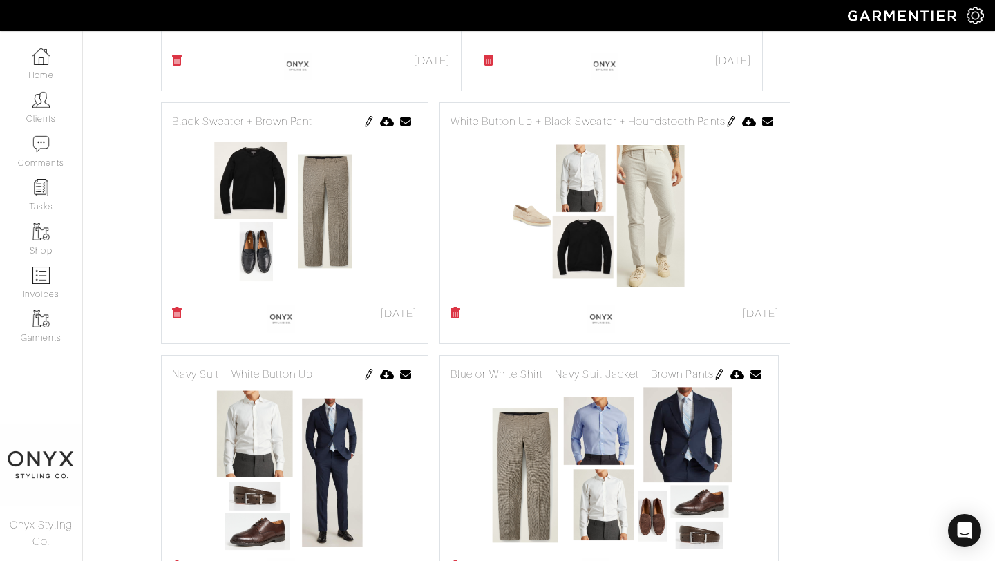
click at [369, 122] on img at bounding box center [368, 121] width 11 height 11
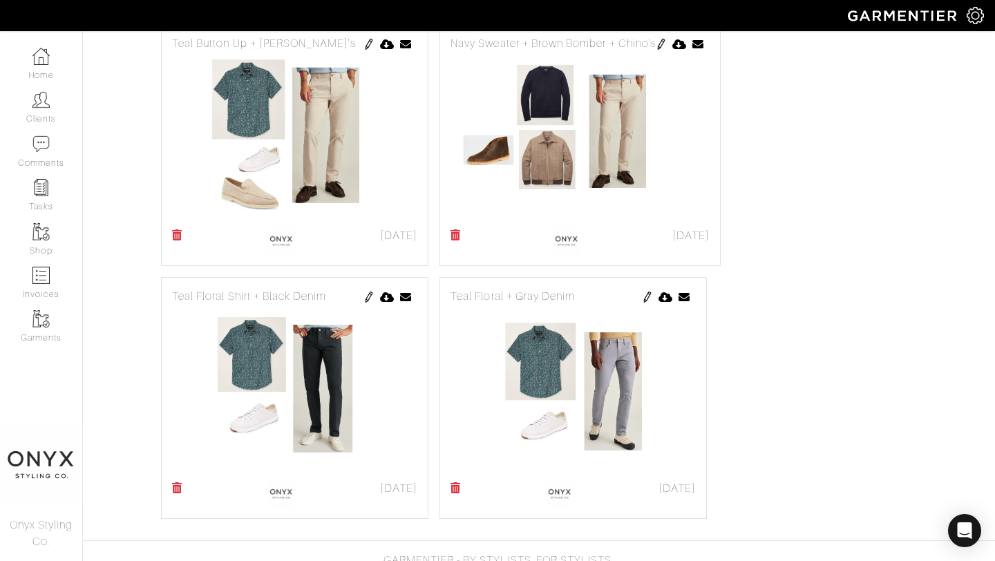
scroll to position [4777, 0]
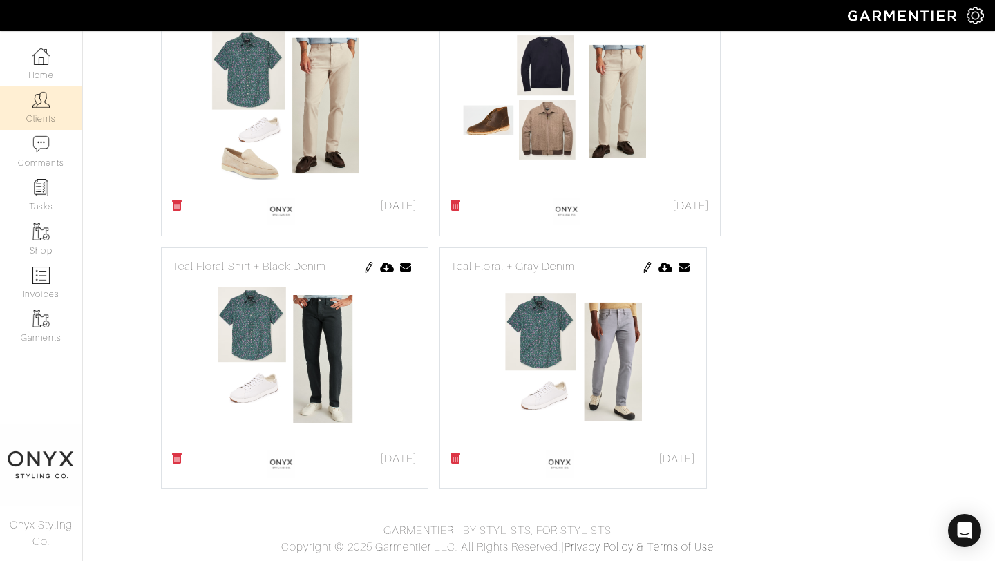
click at [46, 112] on link "Clients" at bounding box center [41, 108] width 82 height 44
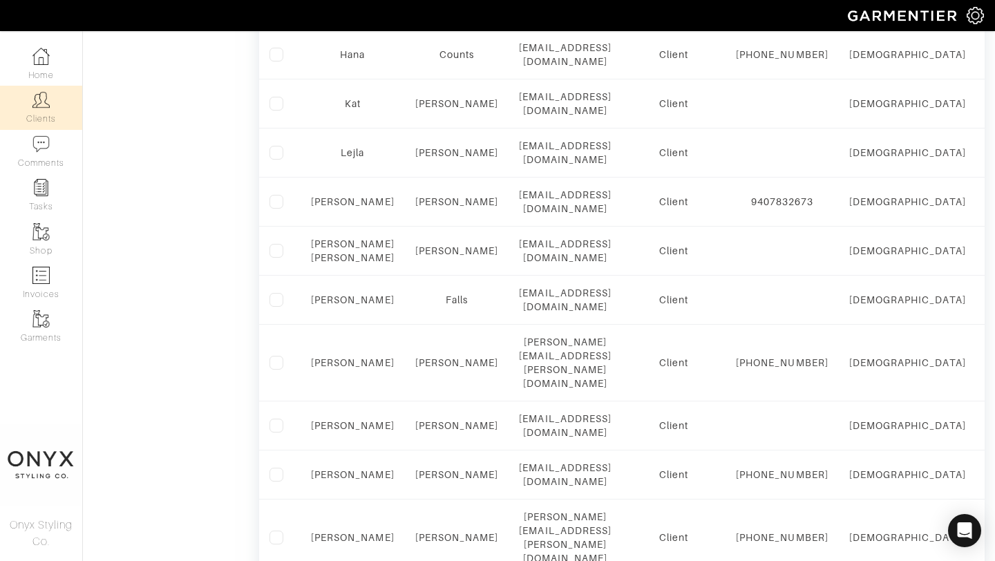
scroll to position [882, 0]
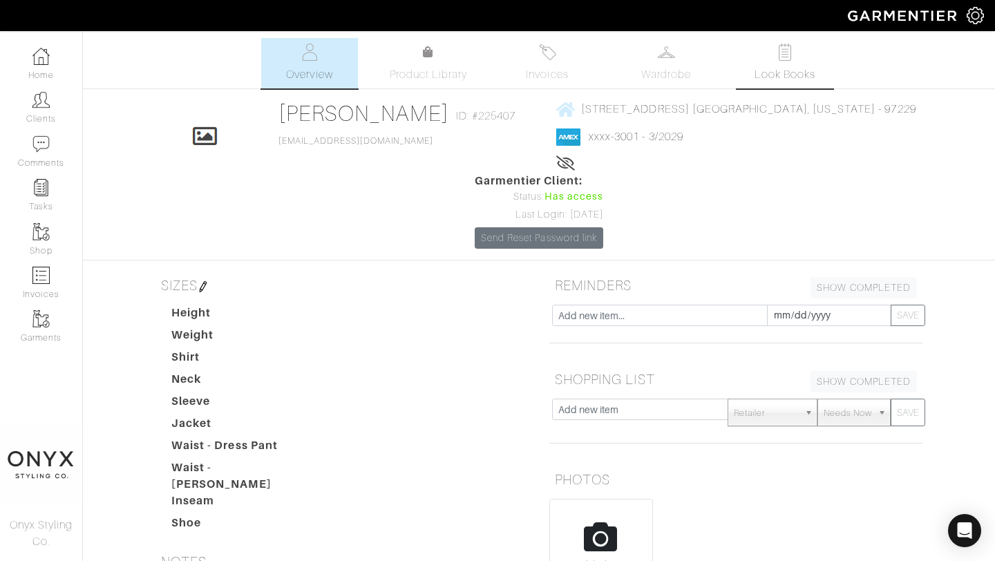
click at [786, 83] on link "Look Books" at bounding box center [785, 63] width 97 height 50
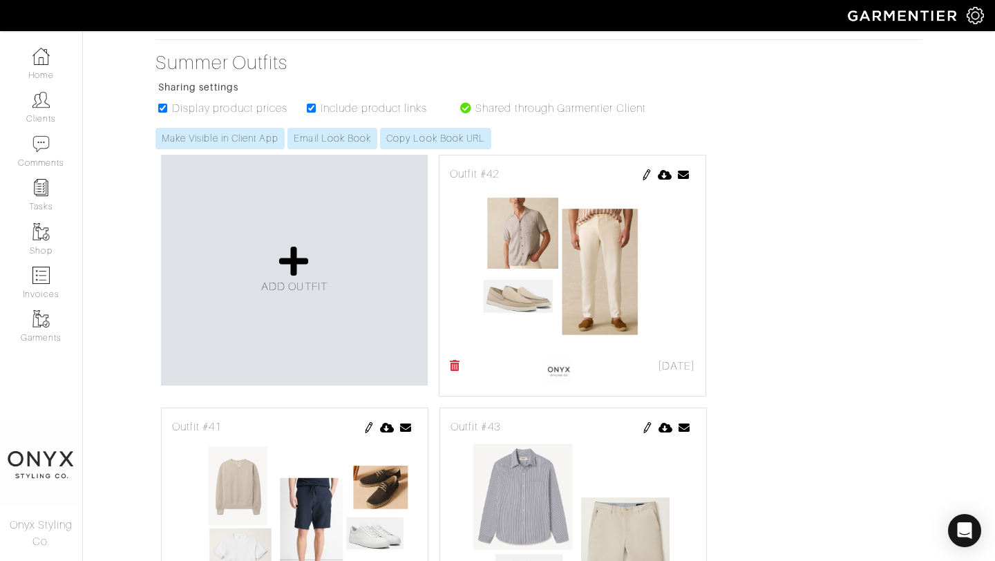
scroll to position [269, 0]
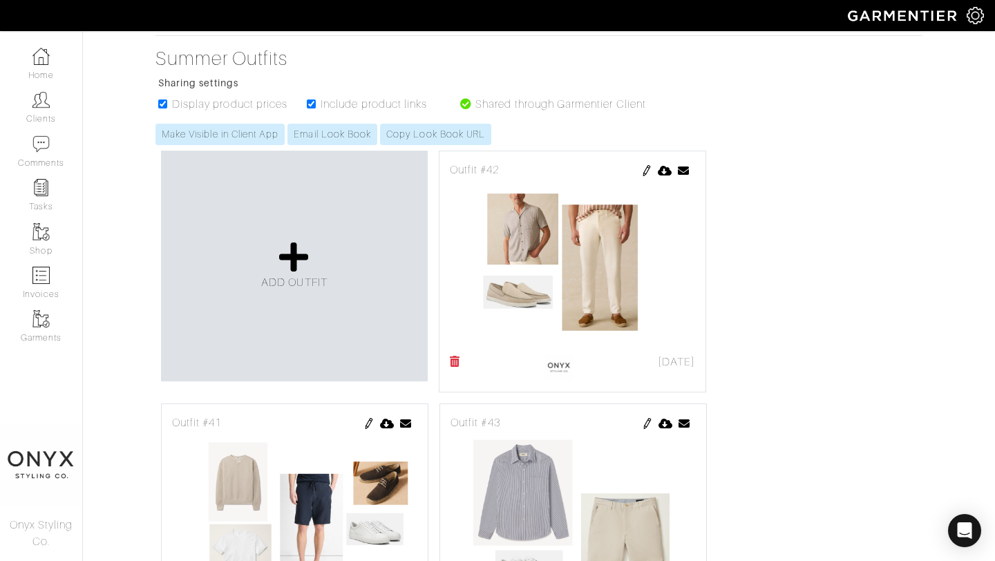
click at [368, 418] on img at bounding box center [368, 423] width 11 height 11
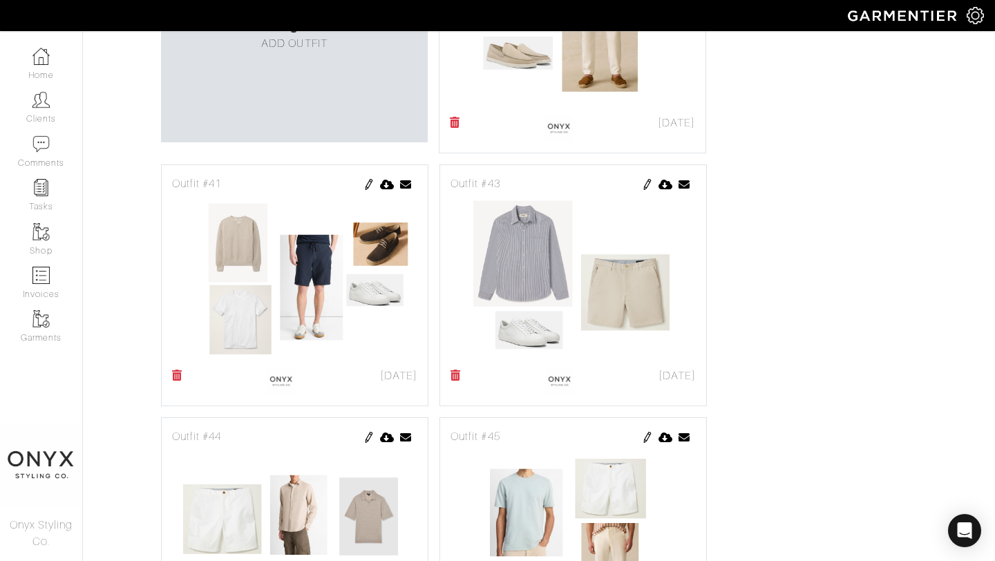
scroll to position [501, 0]
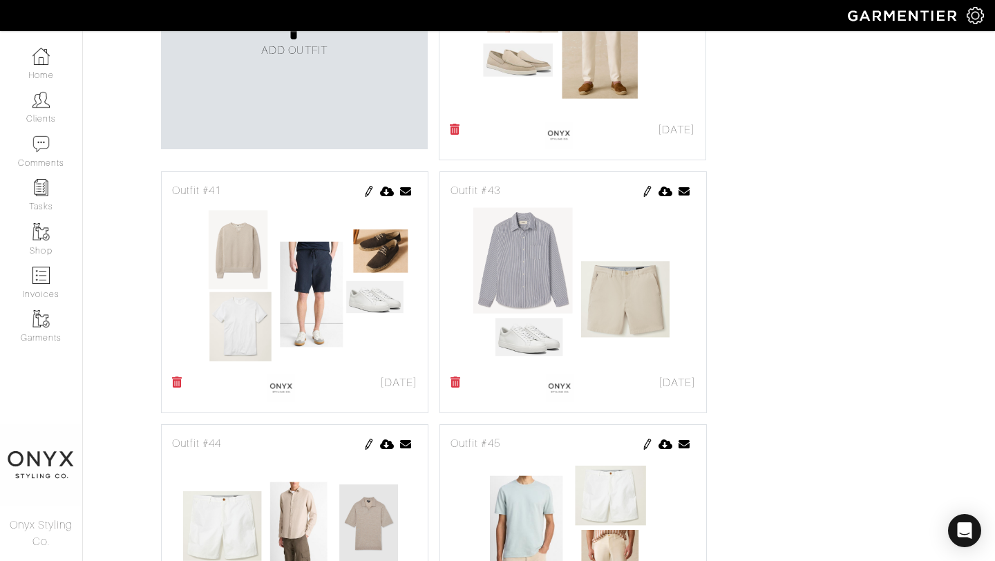
click at [647, 186] on img at bounding box center [647, 191] width 11 height 11
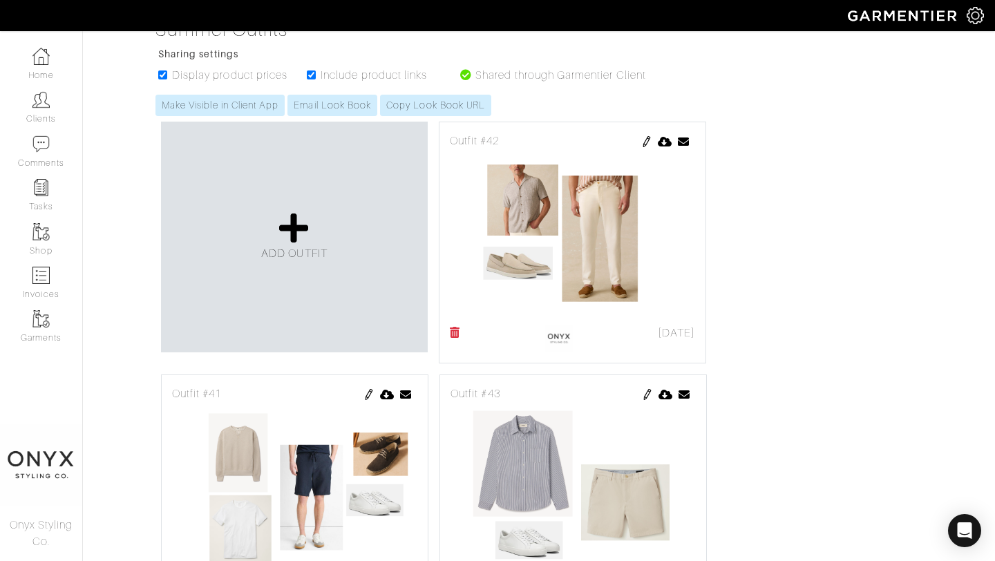
scroll to position [293, 0]
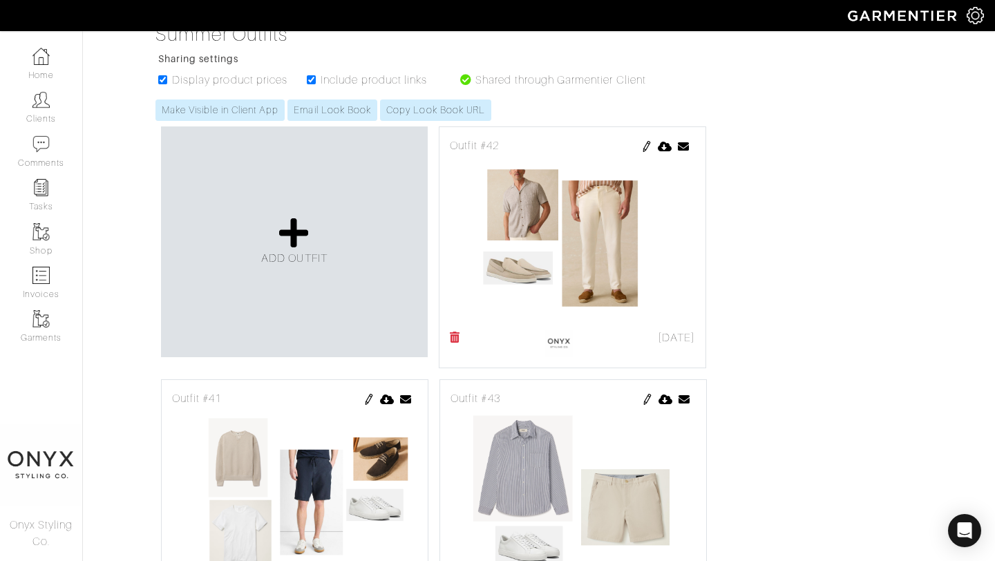
click at [645, 141] on img at bounding box center [646, 146] width 11 height 11
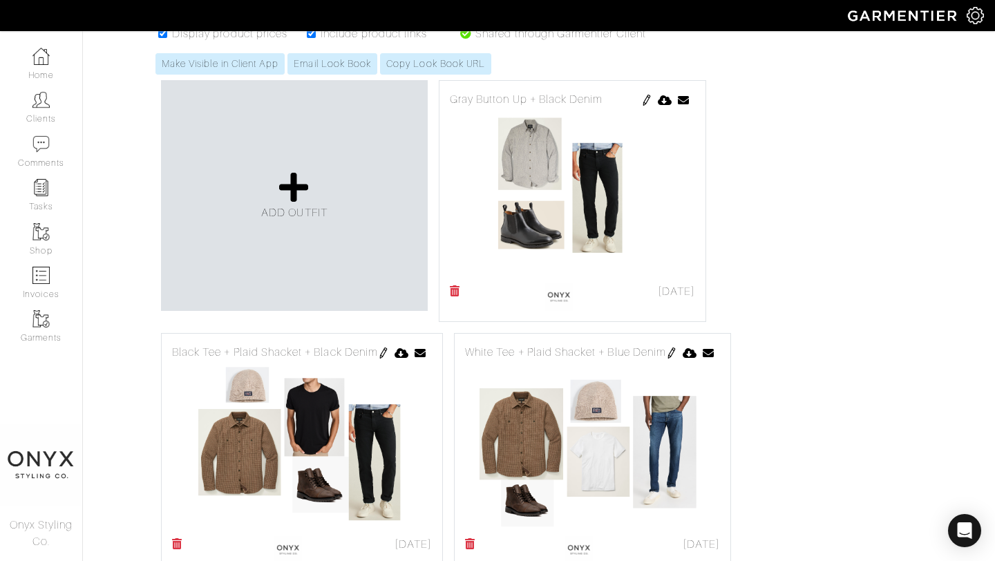
scroll to position [1473, 0]
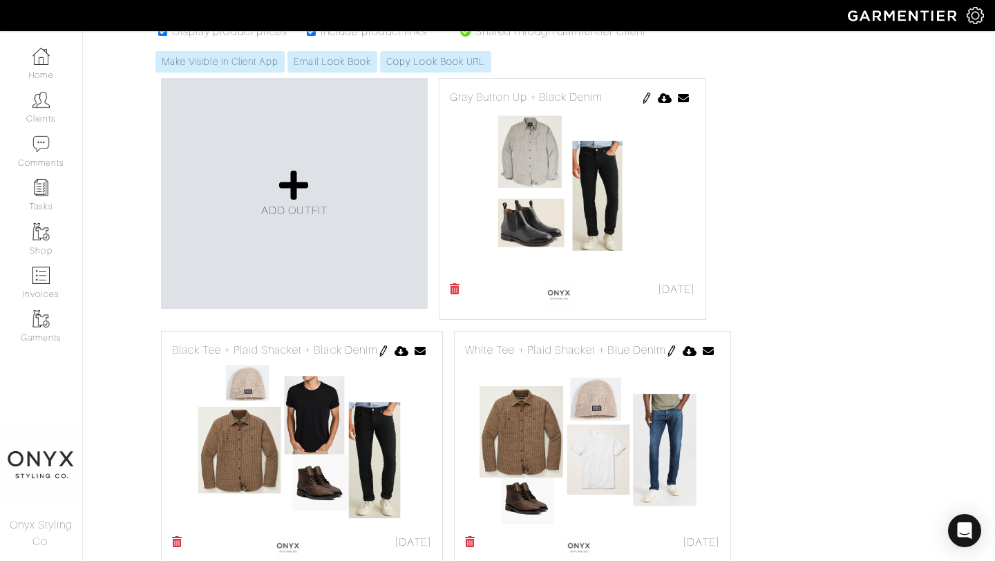
click at [677, 346] on img at bounding box center [671, 351] width 11 height 11
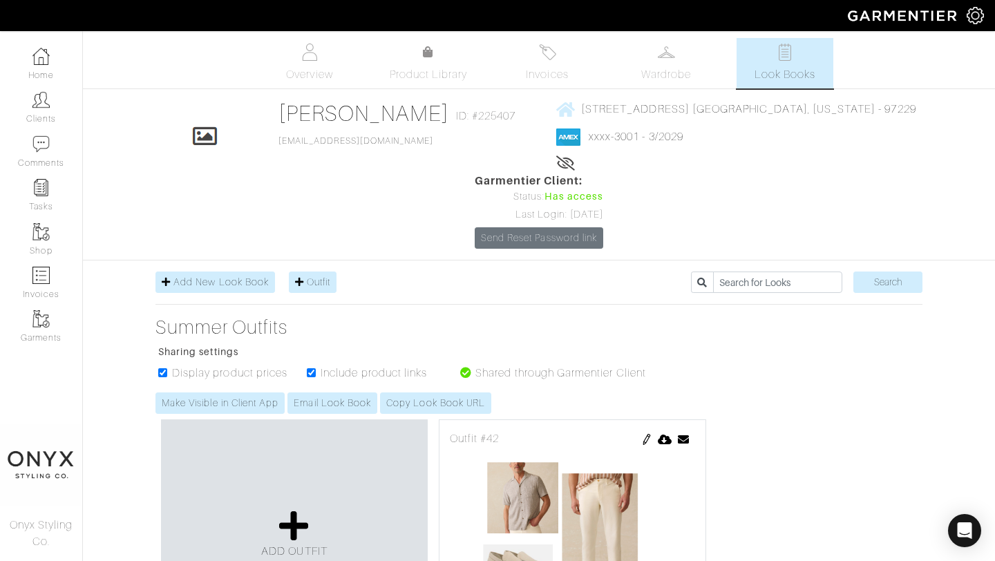
scroll to position [1473, 0]
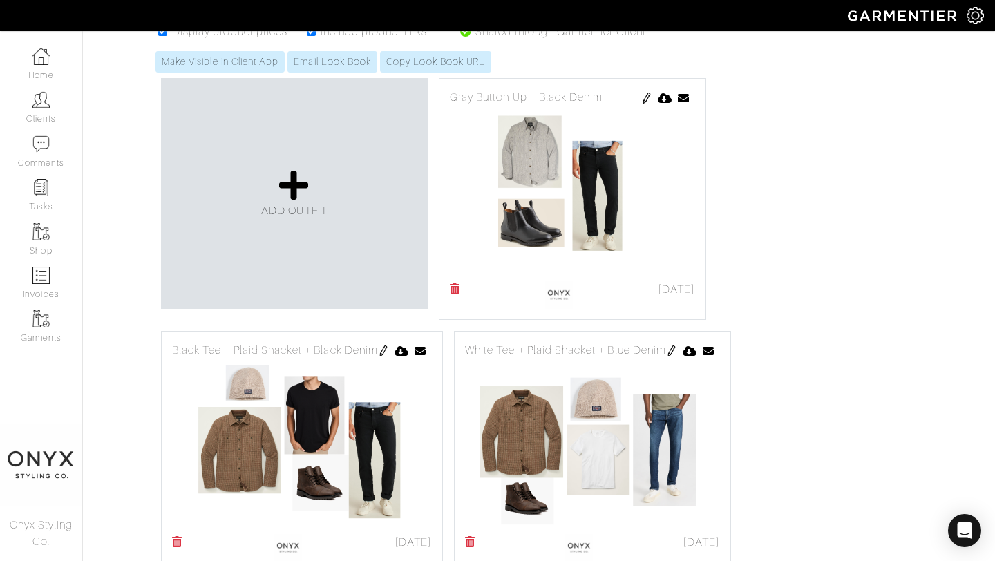
click at [384, 342] on link at bounding box center [383, 350] width 11 height 17
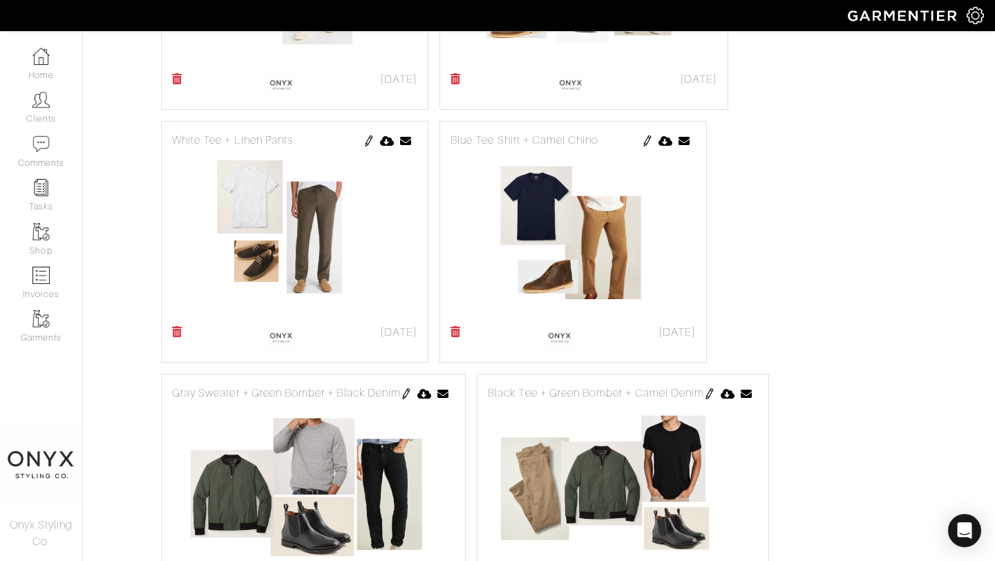
scroll to position [3462, 0]
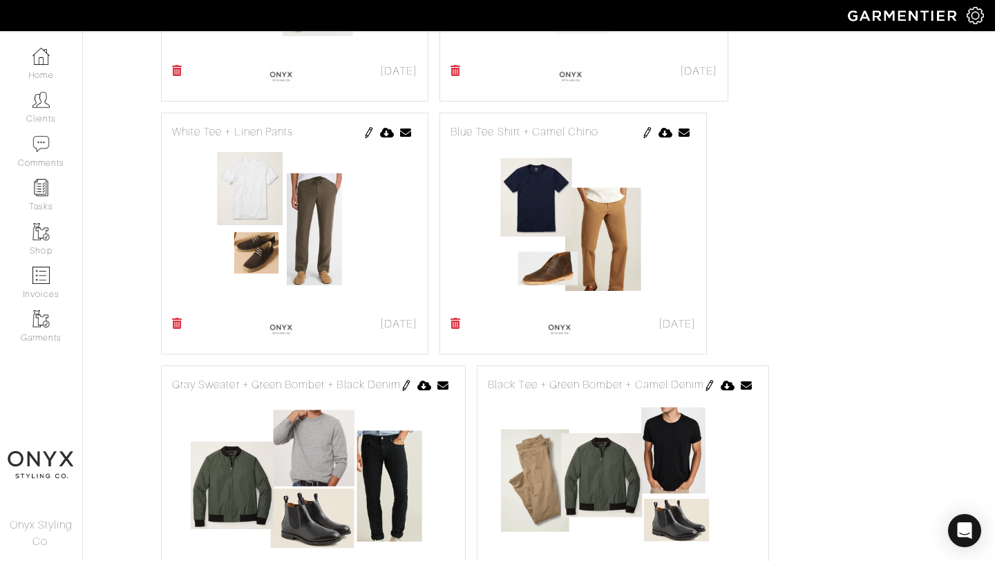
click at [411, 380] on img at bounding box center [406, 385] width 11 height 11
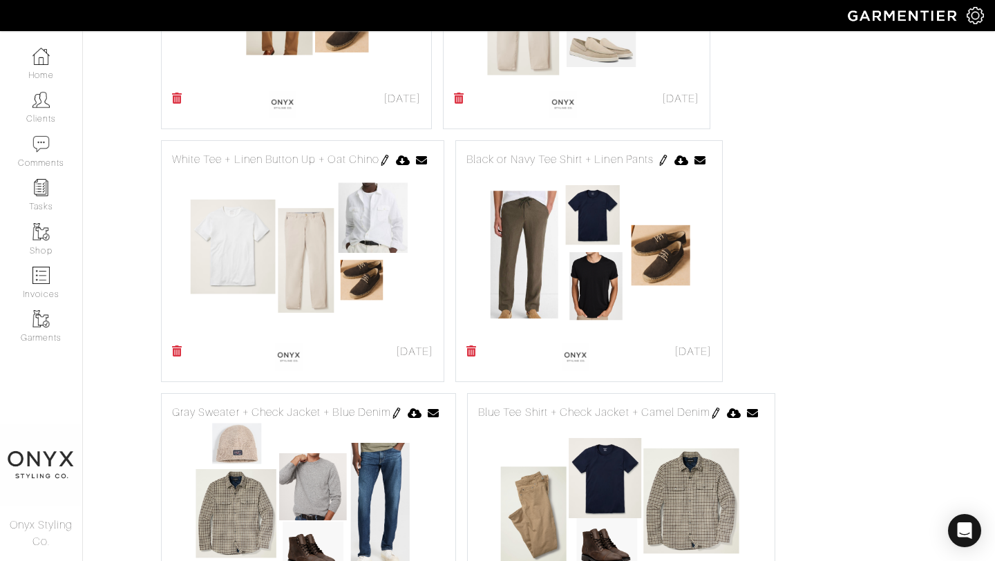
scroll to position [2410, 0]
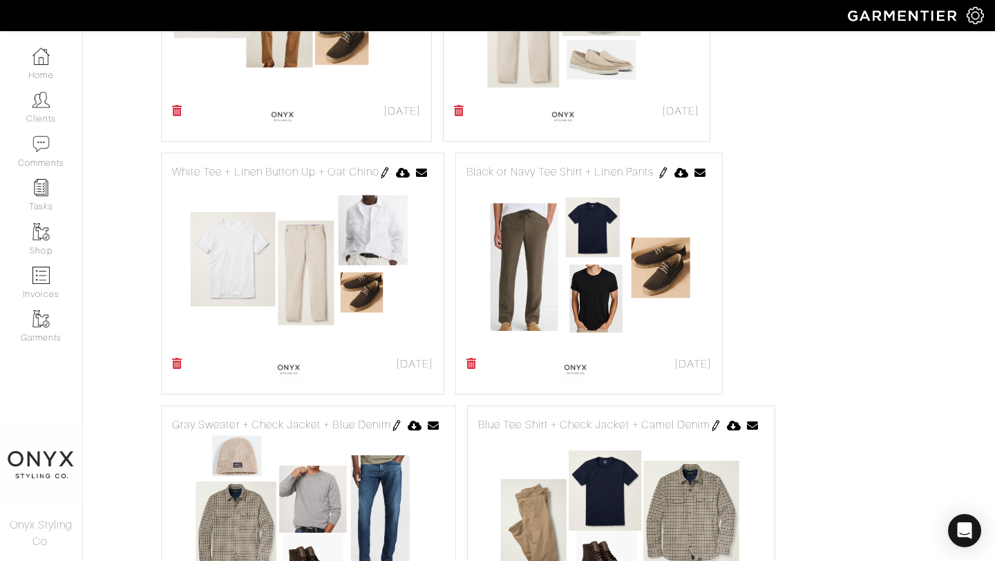
click at [665, 167] on img at bounding box center [663, 172] width 11 height 11
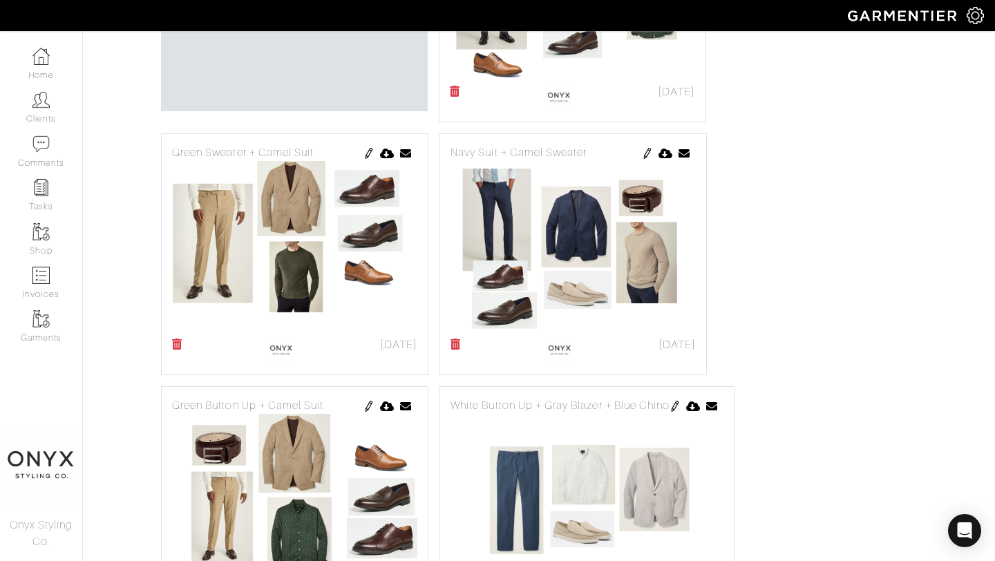
scroll to position [4328, 0]
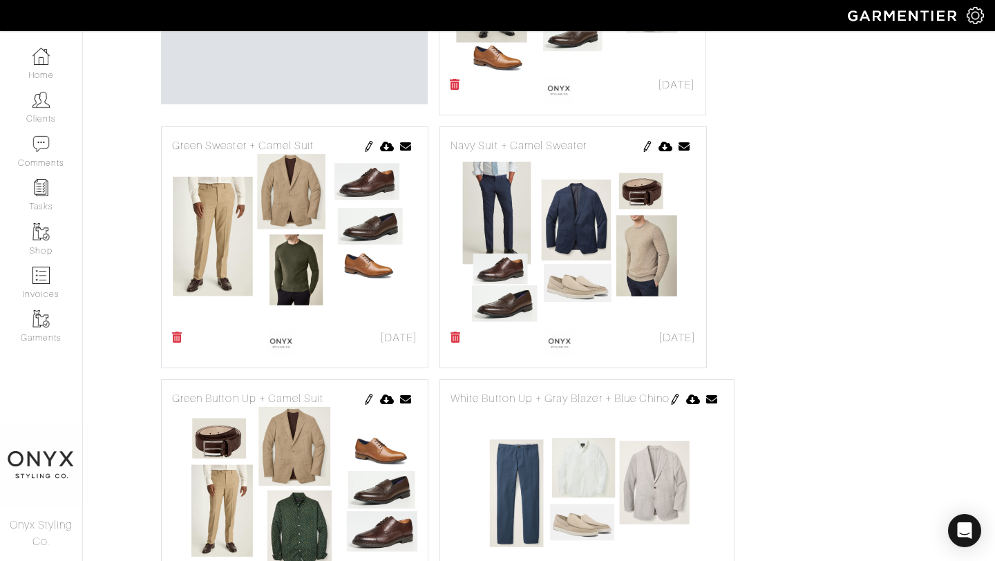
click at [370, 141] on img at bounding box center [368, 146] width 11 height 11
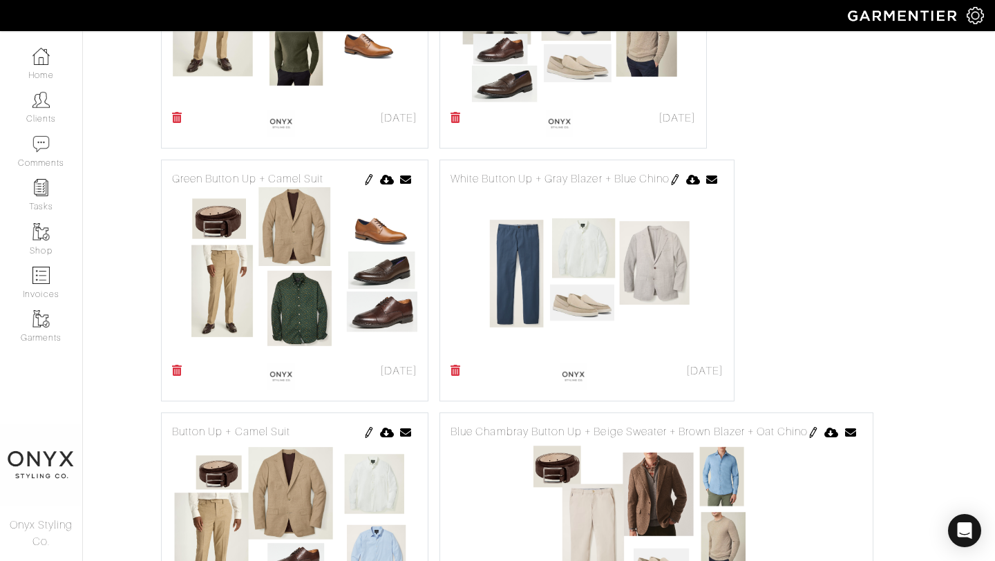
scroll to position [4549, 0]
click at [677, 173] on img at bounding box center [675, 178] width 11 height 11
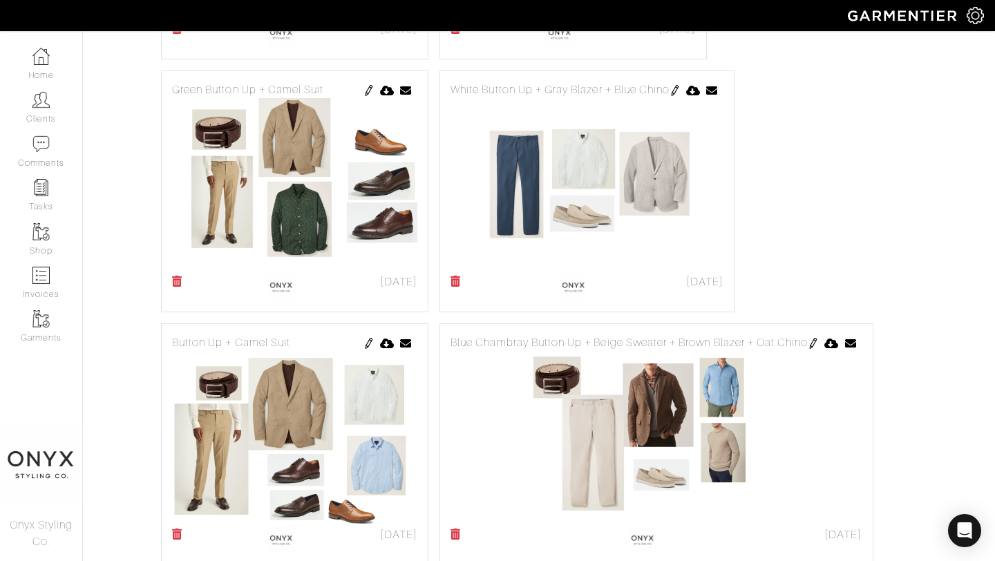
scroll to position [4644, 0]
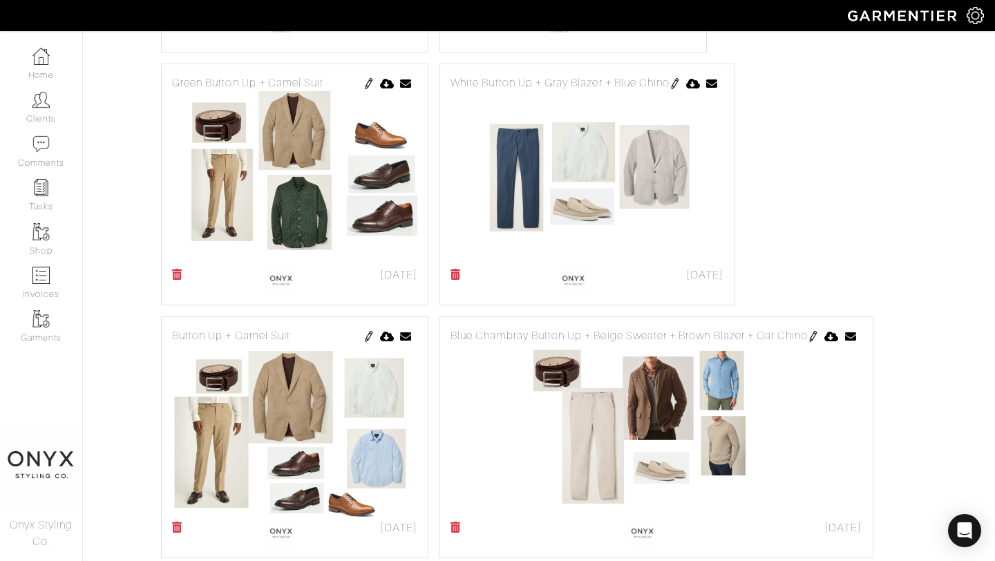
click at [815, 331] on img at bounding box center [813, 336] width 11 height 11
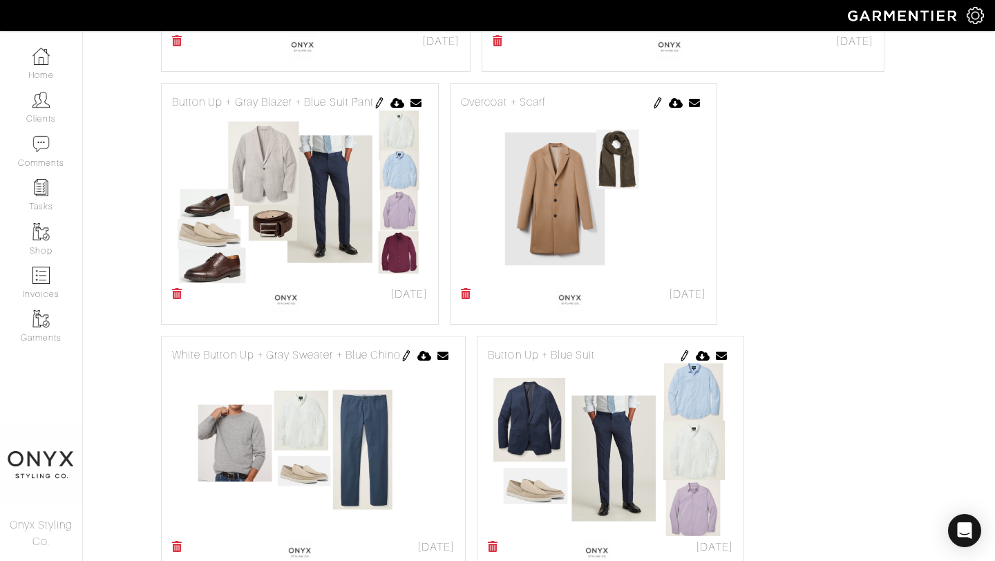
scroll to position [6411, 0]
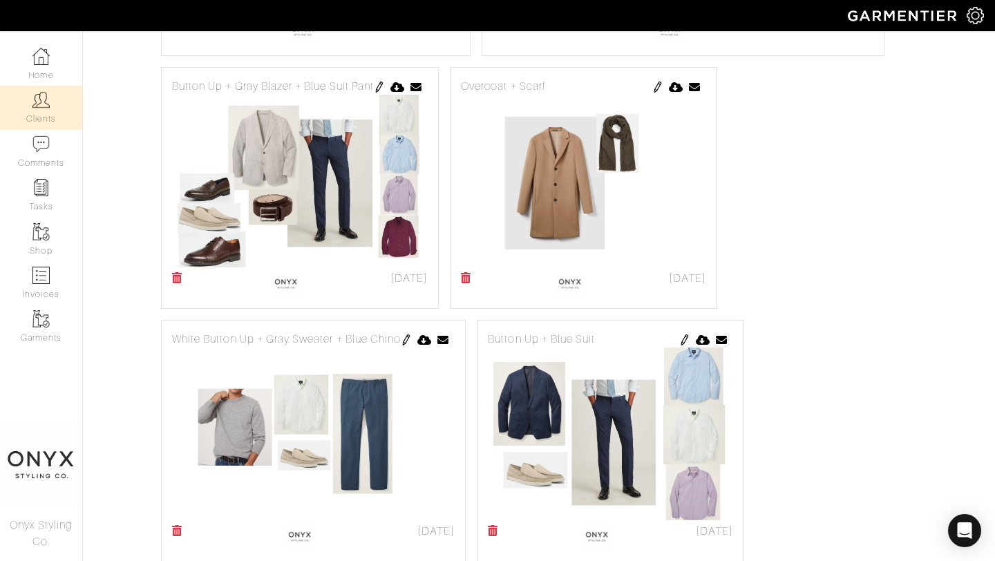
click at [46, 104] on img at bounding box center [40, 99] width 17 height 17
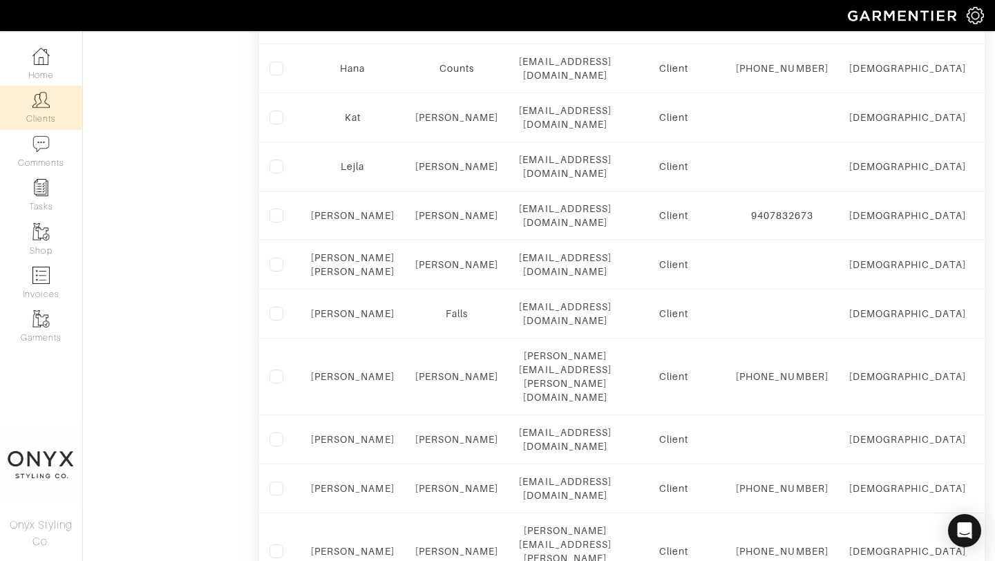
scroll to position [876, 0]
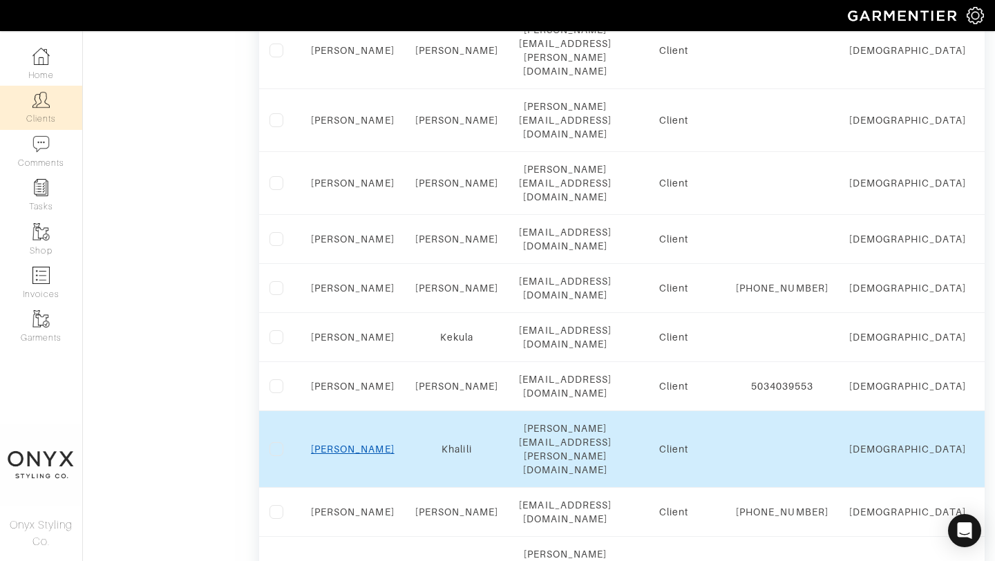
scroll to position [723, 0]
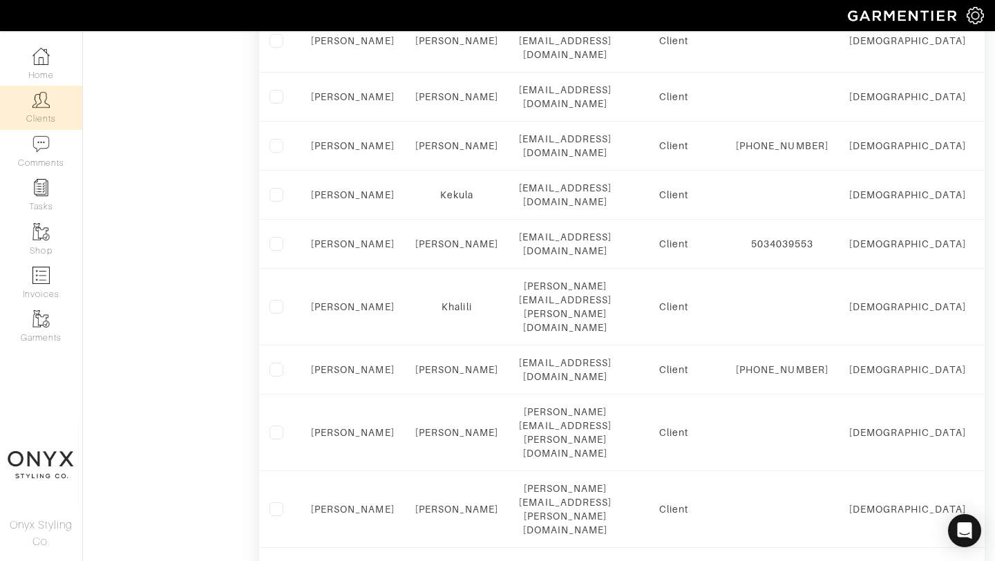
scroll to position [882, 0]
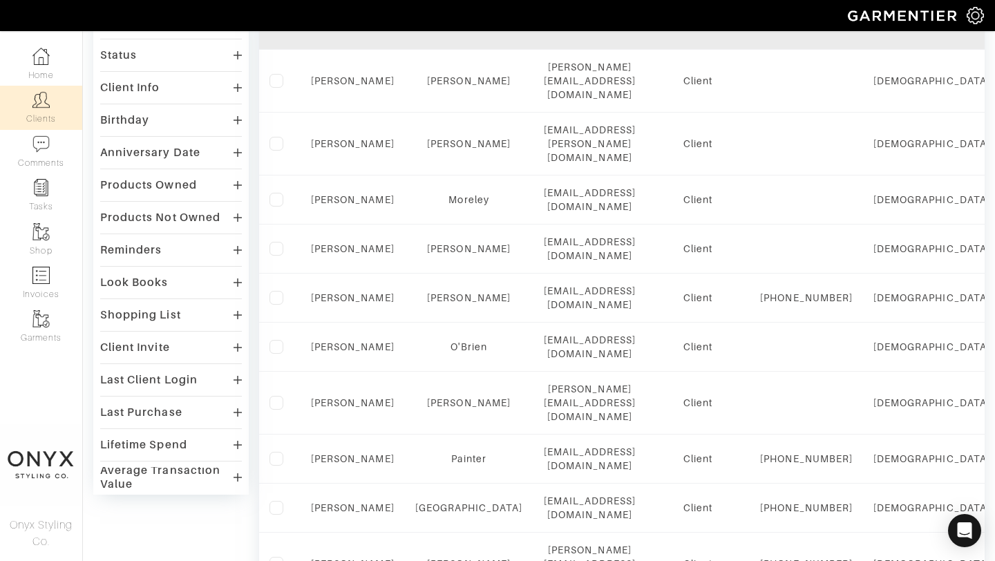
scroll to position [875, 0]
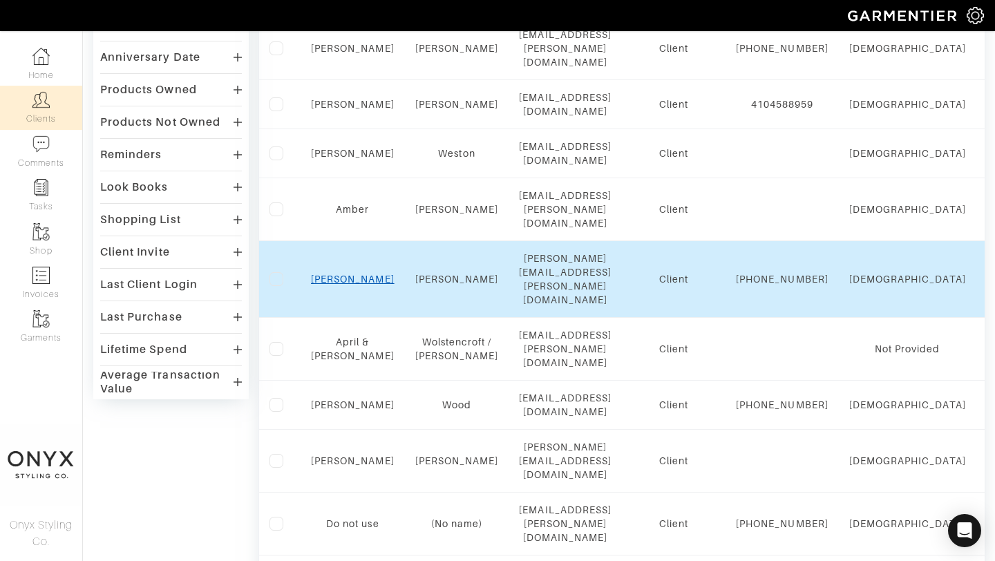
click at [358, 274] on link "Brian" at bounding box center [353, 279] width 84 height 11
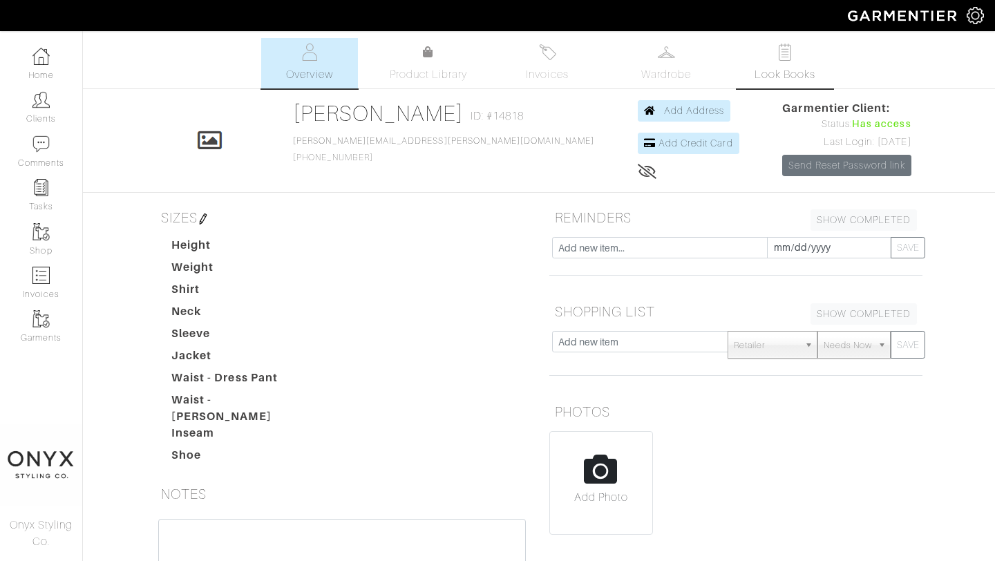
click at [786, 70] on span "Look Books" at bounding box center [786, 74] width 62 height 17
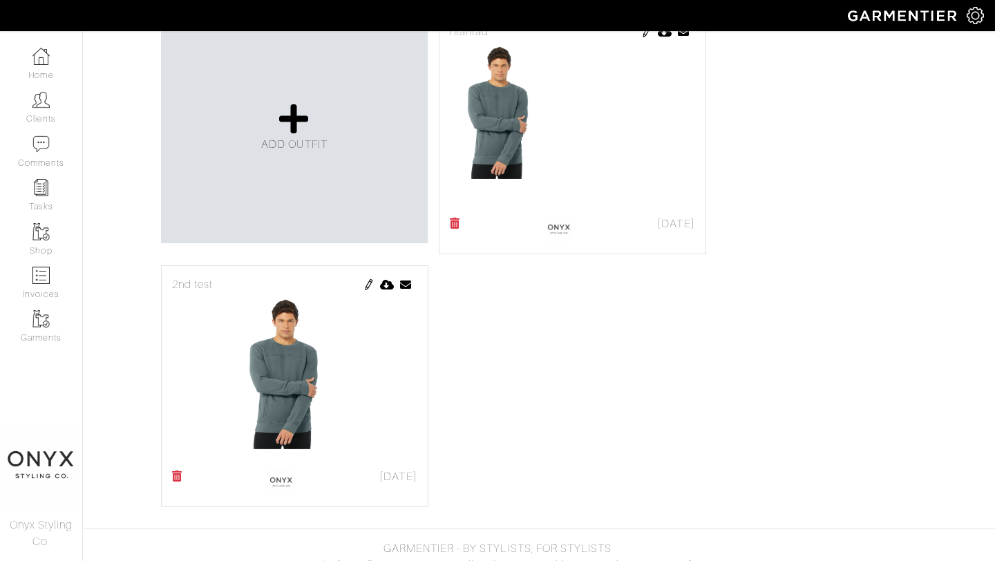
scroll to position [357, 0]
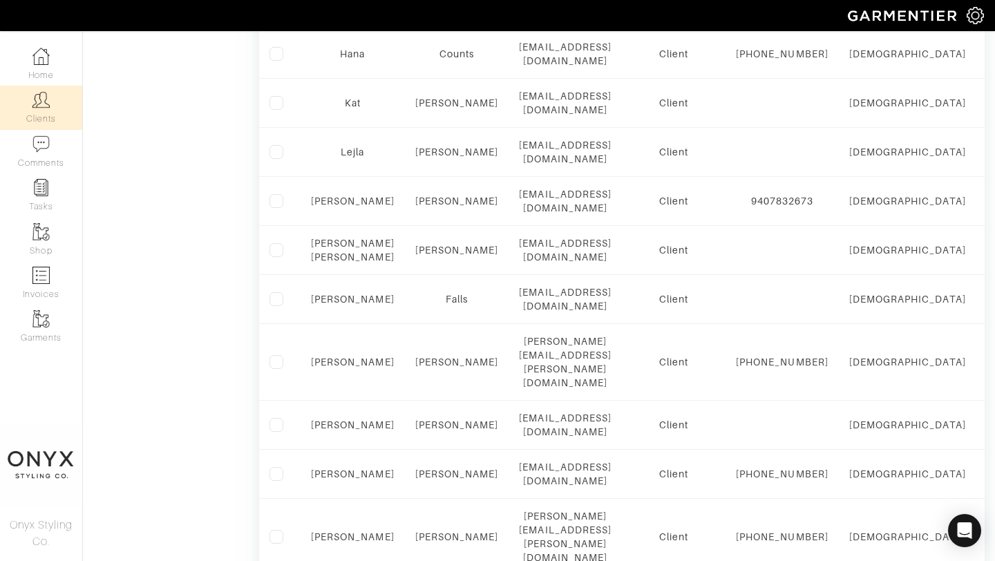
scroll to position [889, 0]
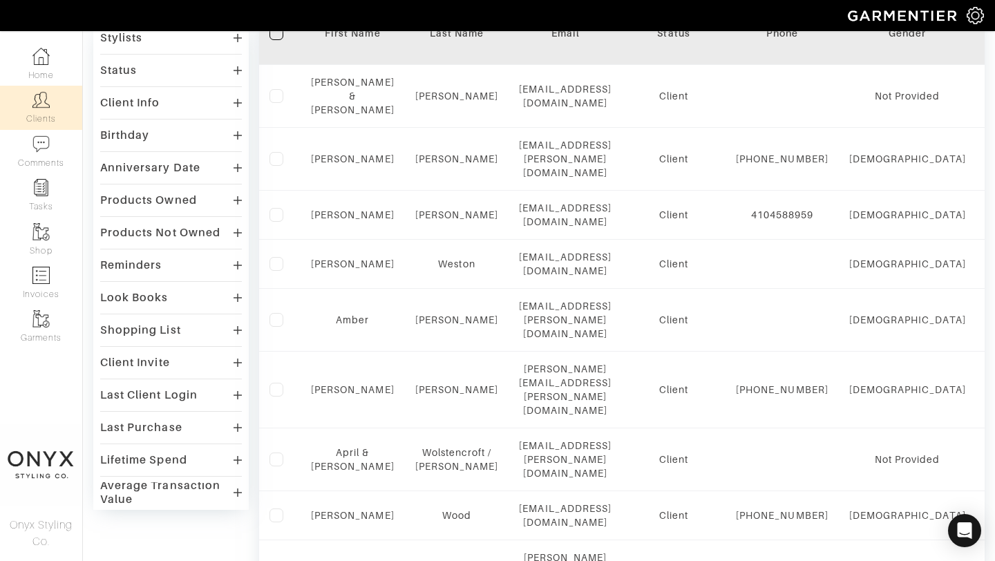
scroll to position [150, 0]
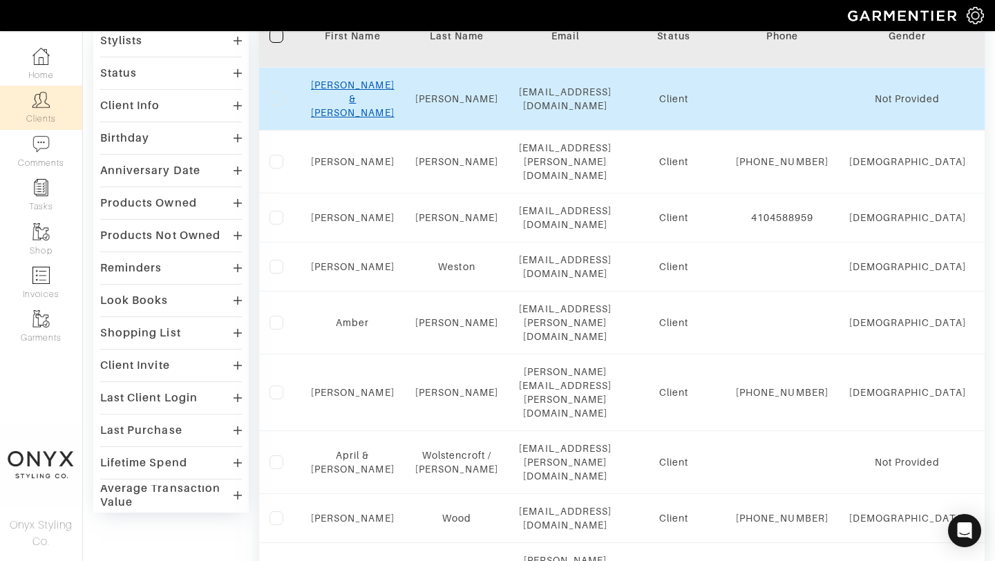
click at [361, 92] on link "Jake & Anna" at bounding box center [353, 98] width 84 height 39
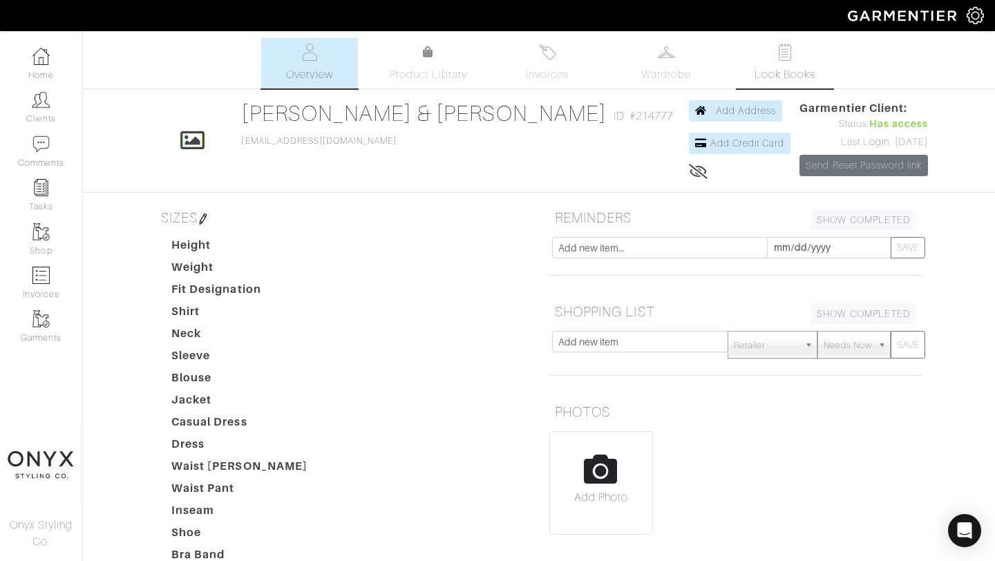
click at [787, 75] on span "Look Books" at bounding box center [786, 74] width 62 height 17
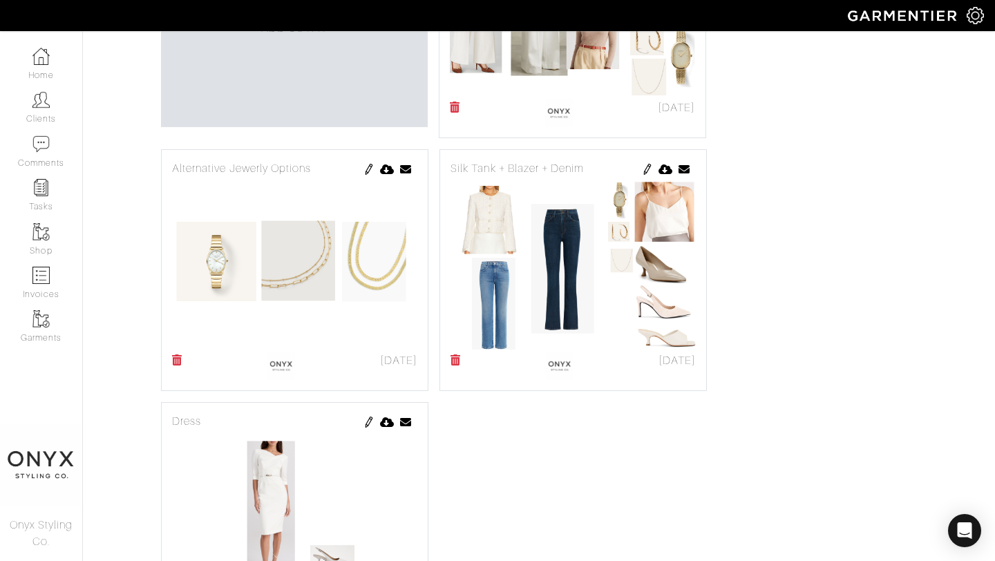
scroll to position [5743, 0]
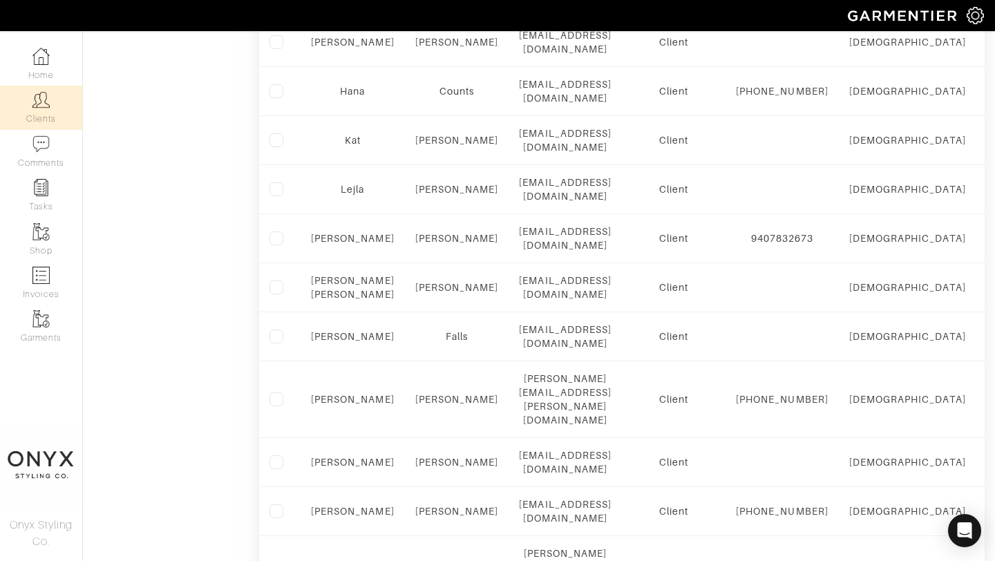
scroll to position [889, 0]
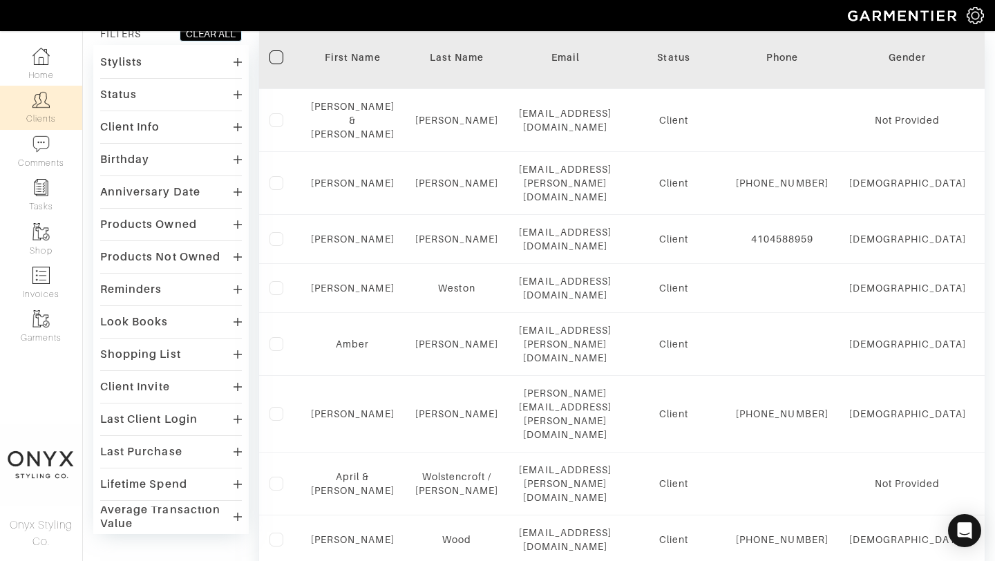
scroll to position [119, 0]
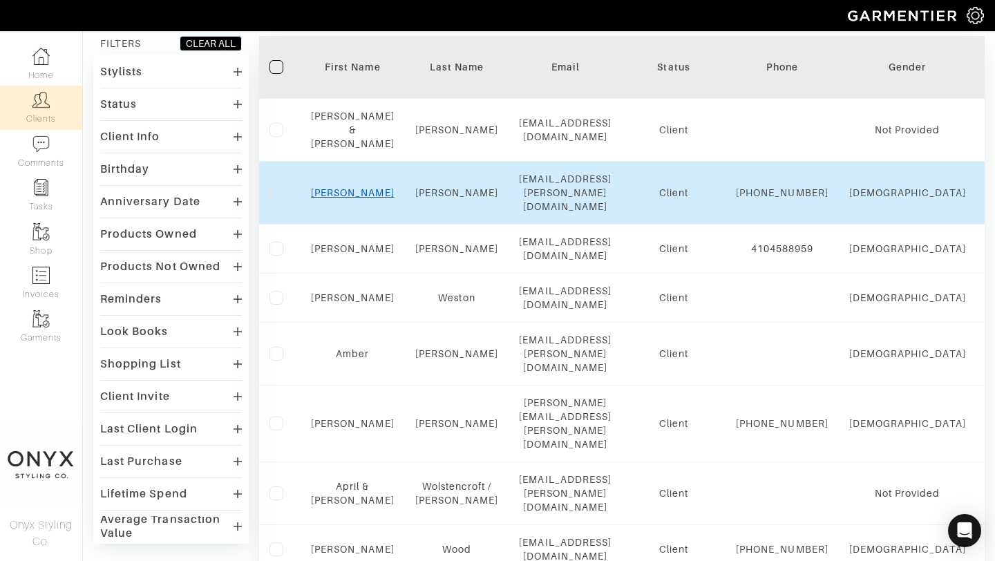
click at [350, 187] on link "Kris" at bounding box center [353, 192] width 84 height 11
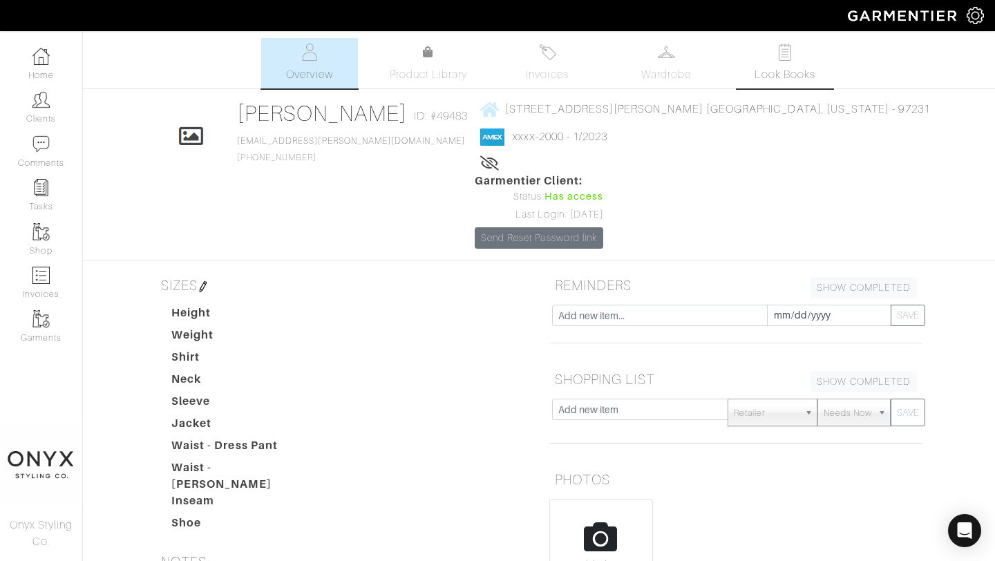
click at [771, 73] on span "Look Books" at bounding box center [786, 74] width 62 height 17
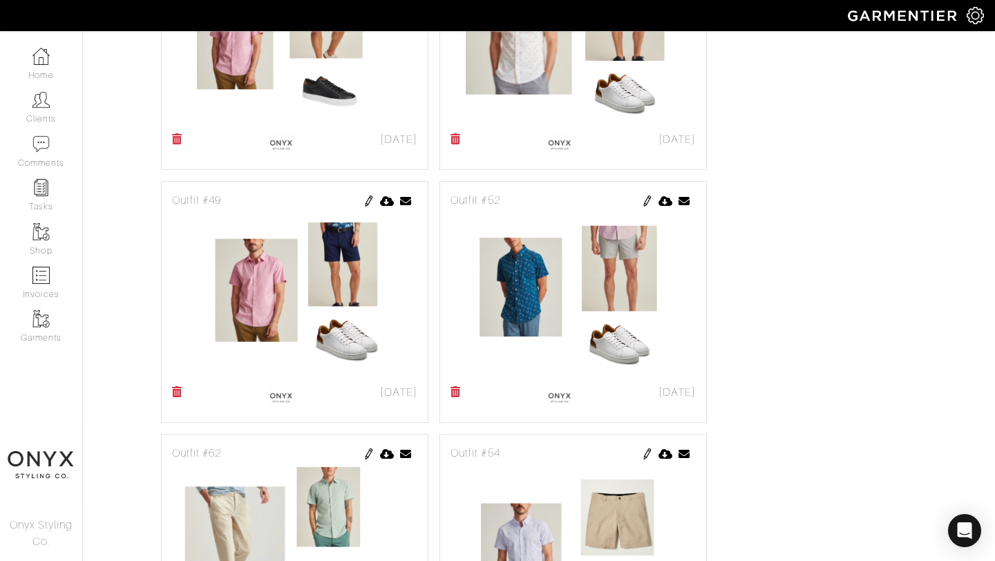
scroll to position [2766, 0]
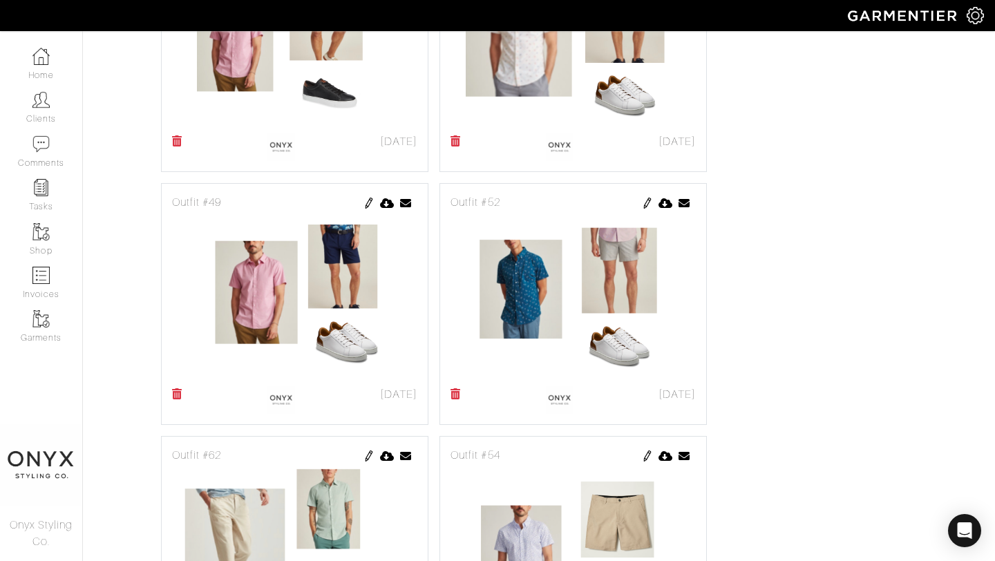
click at [366, 198] on img at bounding box center [368, 203] width 11 height 11
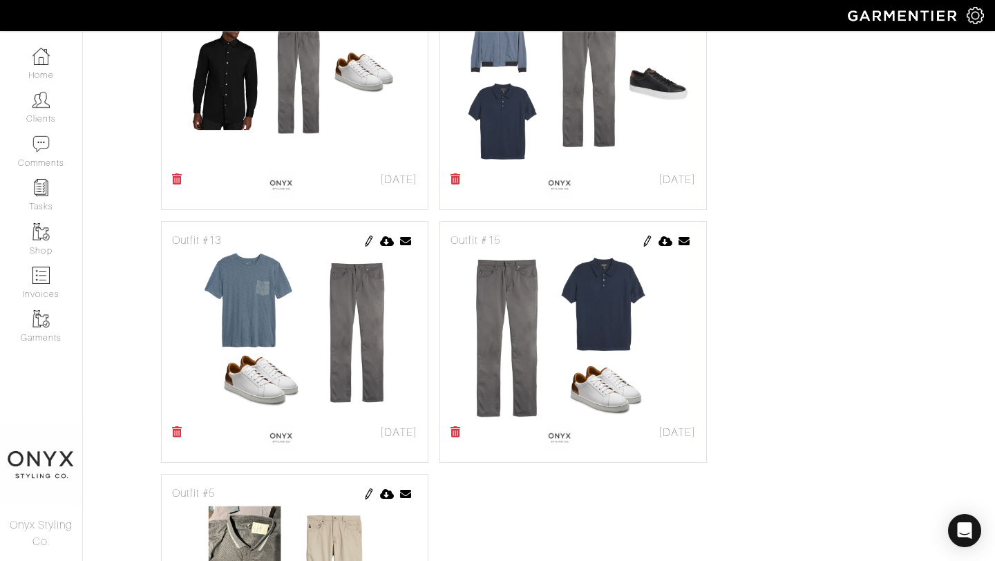
scroll to position [9578, 0]
